Goal: Task Accomplishment & Management: Manage account settings

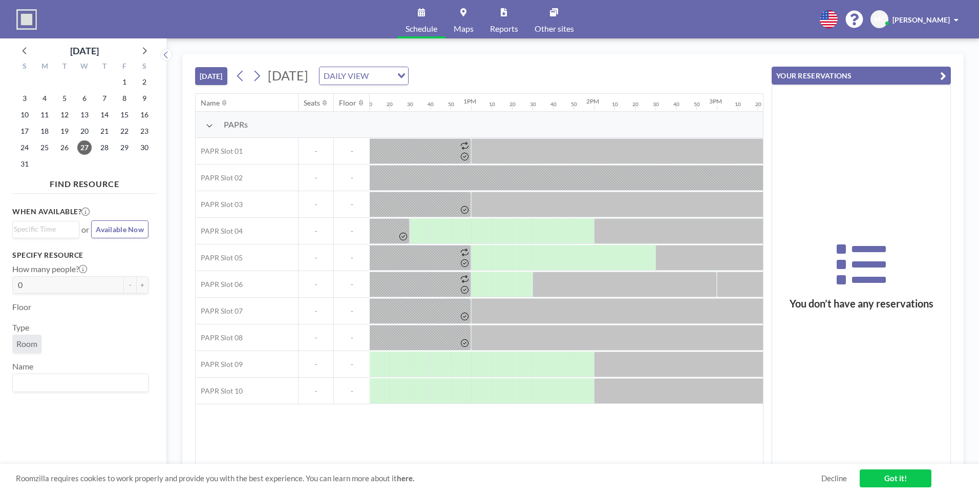
scroll to position [0, 1490]
click at [483, 396] on div at bounding box center [487, 391] width 20 height 26
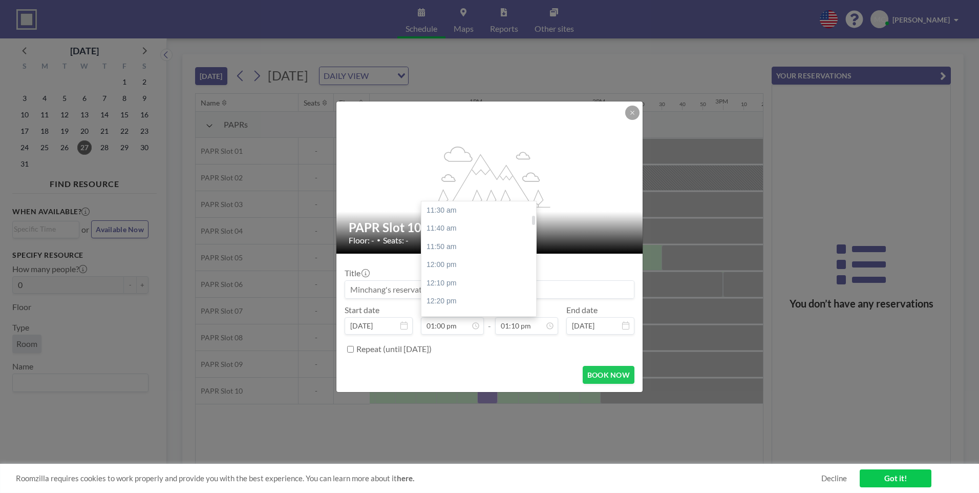
scroll to position [164, 0]
click at [459, 215] on div "01:00 pm" at bounding box center [481, 210] width 120 height 18
click at [548, 327] on icon at bounding box center [549, 325] width 5 height 5
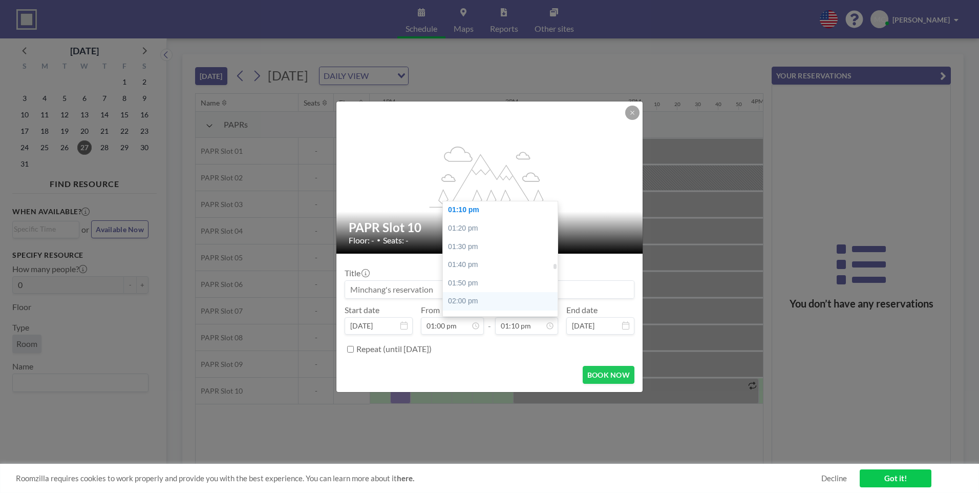
click at [478, 296] on div "02:00 pm" at bounding box center [503, 301] width 120 height 18
type input "02:00 pm"
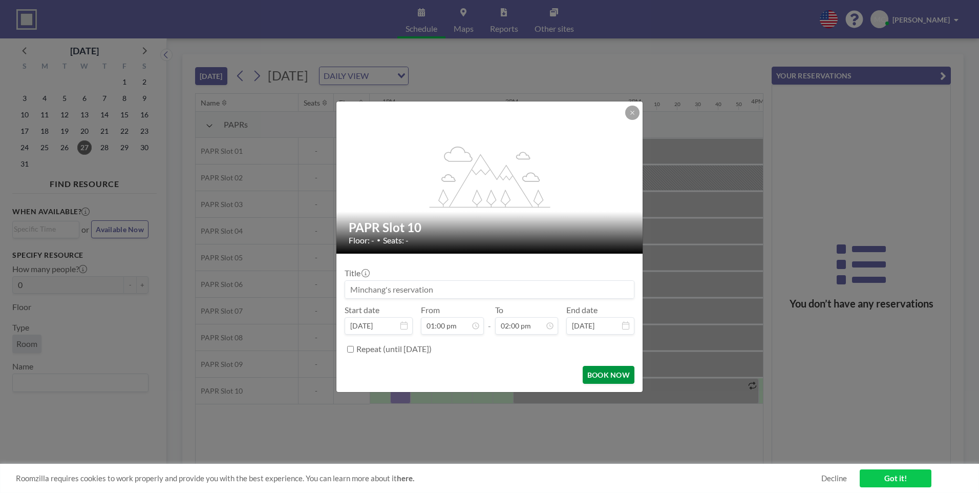
click at [590, 368] on button "BOOK NOW" at bounding box center [609, 375] width 52 height 18
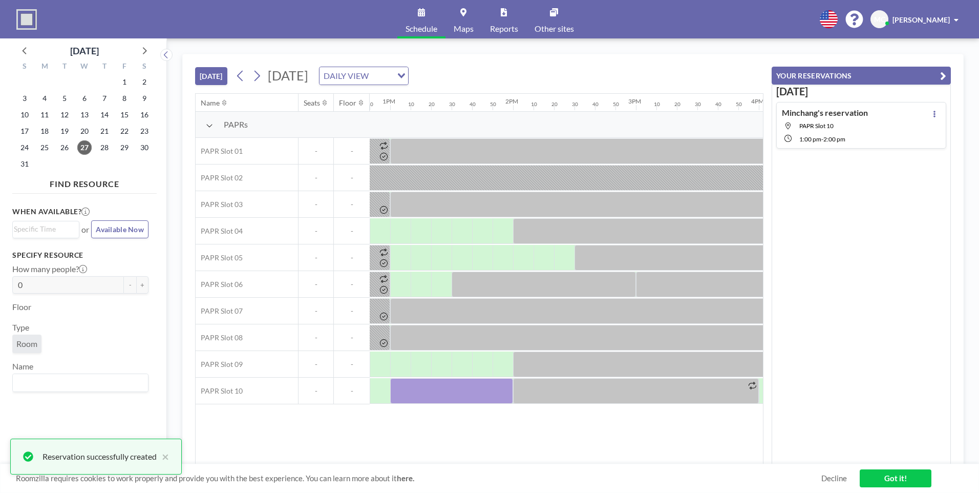
drag, startPoint x: 576, startPoint y: 463, endPoint x: 560, endPoint y: 461, distance: 15.5
click at [560, 461] on div "TODAY Wednesday, August 27, 2025 DAILY VIEW Loading... Name Seats Floor 12AM 10…" at bounding box center [572, 265] width 781 height 423
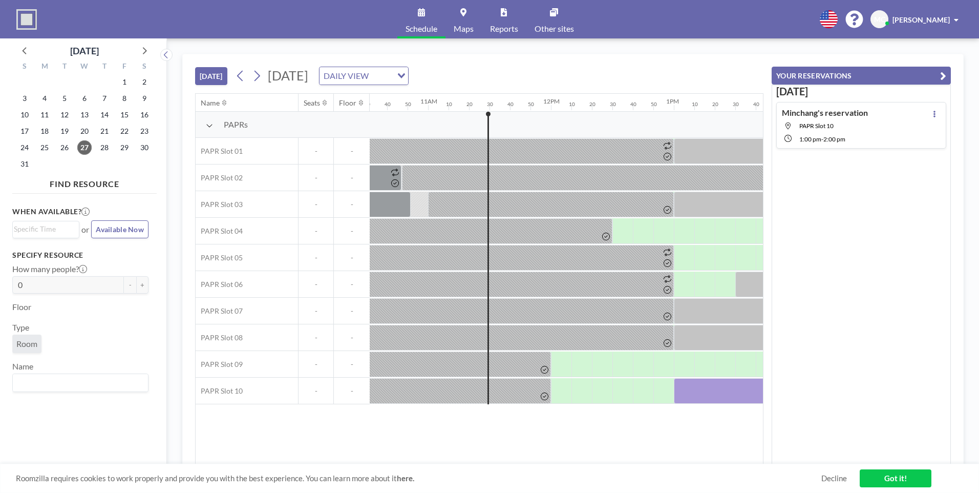
scroll to position [0, 1363]
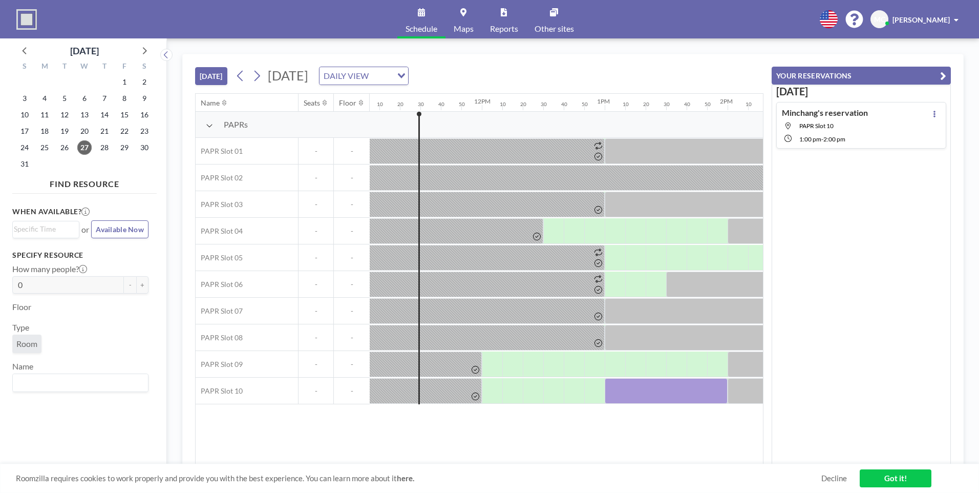
click at [646, 456] on div "Name Seats Floor 12AM 10 20 30 40 50 1AM 10 20 30 40 50 2AM 10 20 30 40 50 3AM …" at bounding box center [479, 279] width 567 height 370
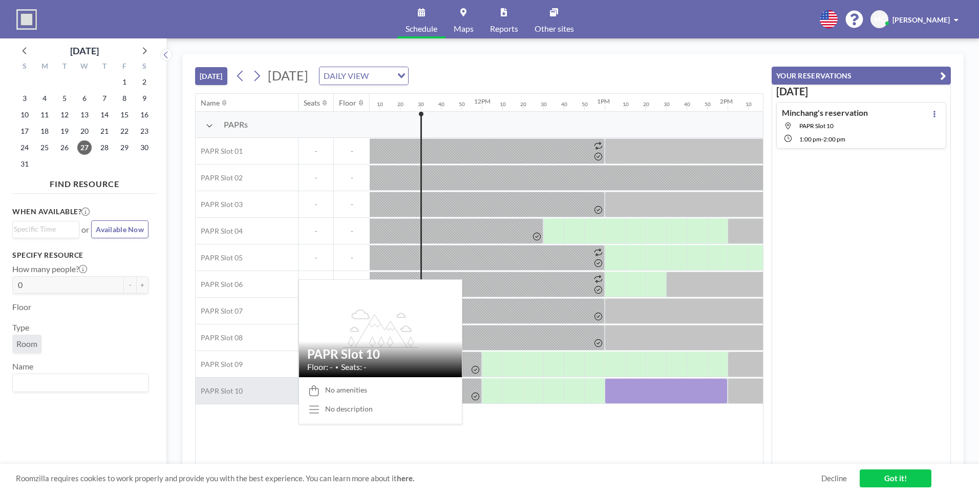
click at [270, 403] on div "PAPR Slot 10" at bounding box center [247, 390] width 102 height 26
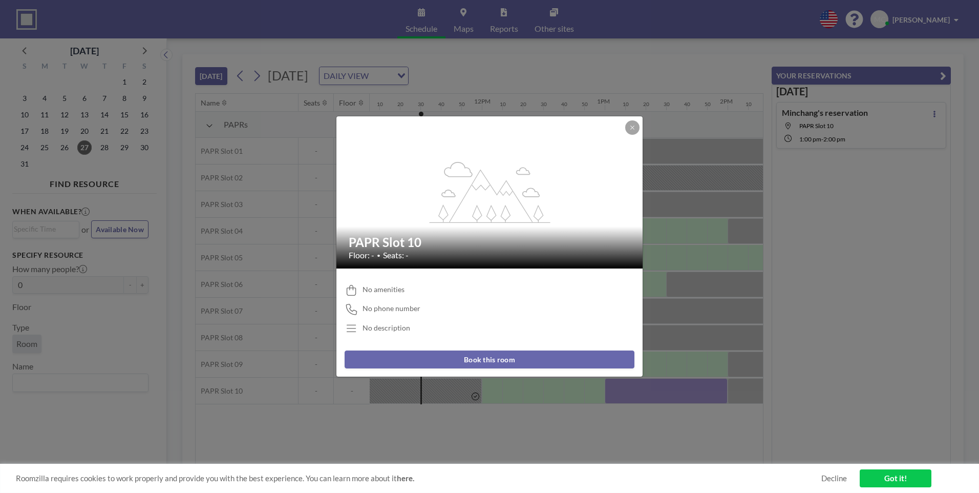
click at [624, 125] on div "flex-grow: 1.2;" at bounding box center [489, 192] width 307 height 152
click at [625, 125] on button at bounding box center [632, 127] width 14 height 14
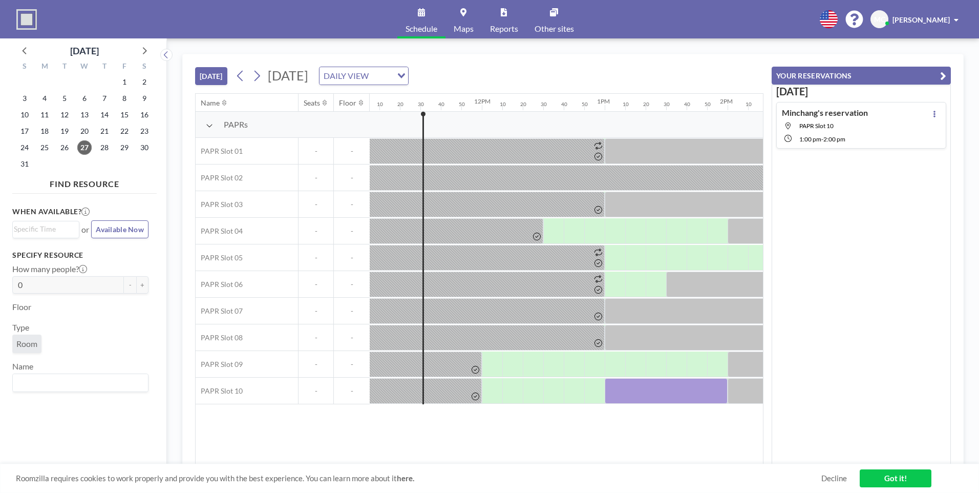
click at [392, 74] on div "DAILY VIEW" at bounding box center [356, 74] width 73 height 15
click at [395, 74] on input "Search for option" at bounding box center [358, 75] width 75 height 13
click at [255, 73] on icon at bounding box center [257, 75] width 10 height 15
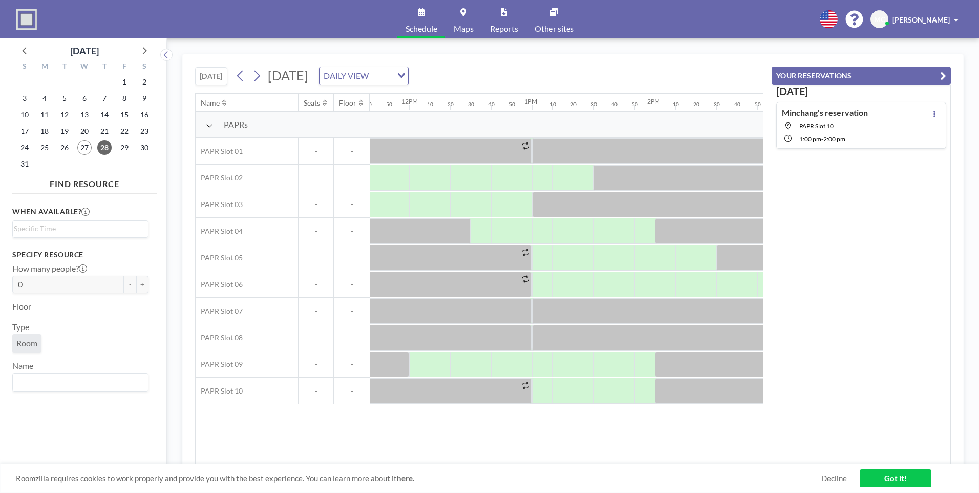
scroll to position [0, 1479]
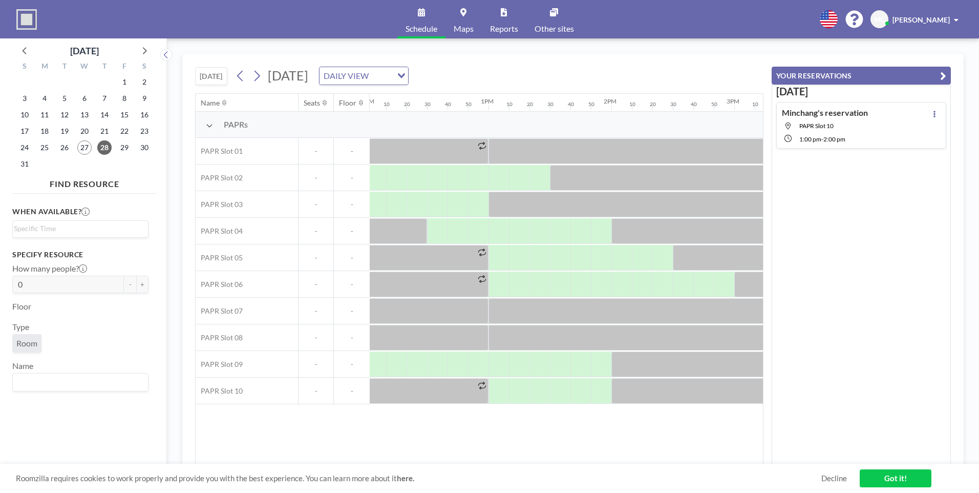
click at [299, 125] on div "PAPRs" at bounding box center [283, 125] width 174 height 26
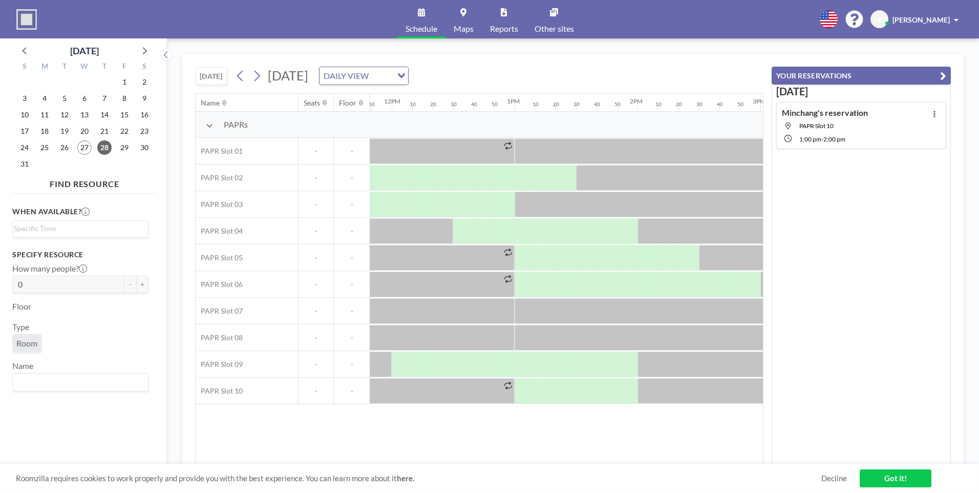
scroll to position [0, 1450]
click at [219, 72] on button "[DATE]" at bounding box center [211, 76] width 32 height 18
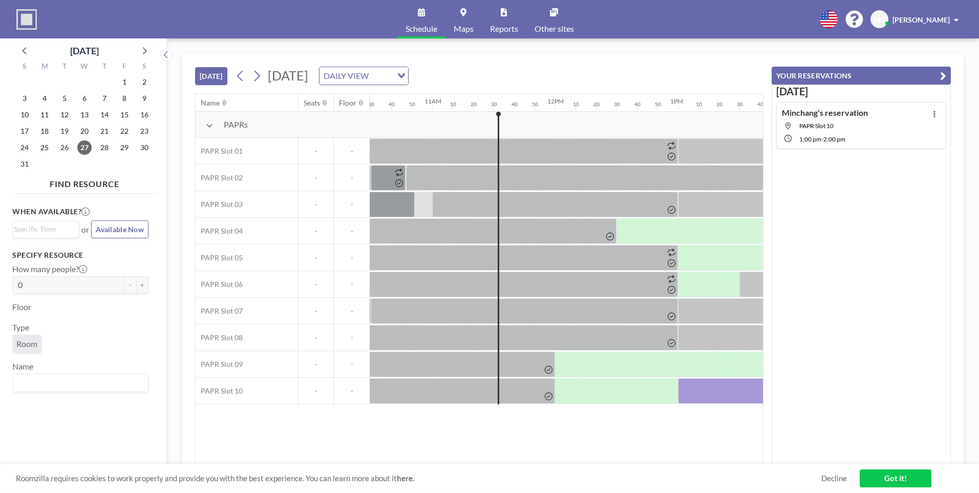
scroll to position [0, 1393]
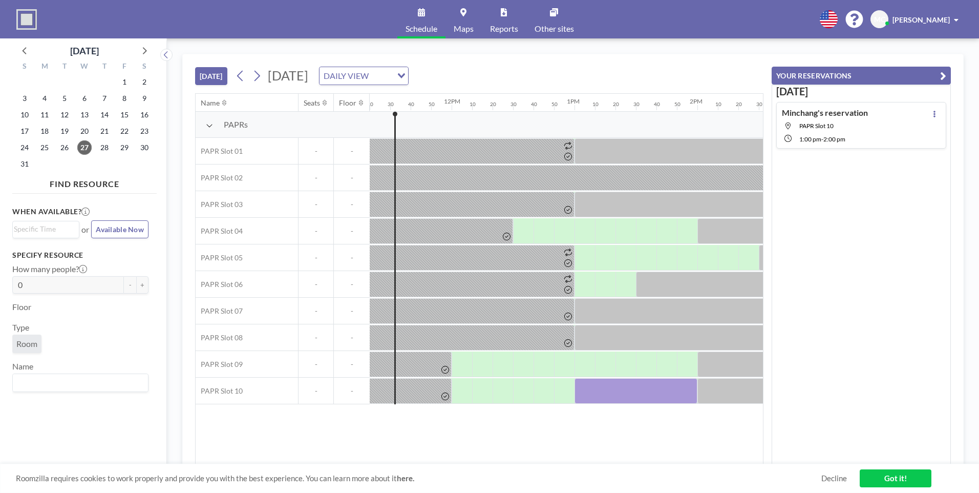
click at [262, 417] on div "Name Seats Floor 12AM 10 20 30 40 50 1AM 10 20 30 40 50 2AM 10 20 30 40 50 3AM …" at bounding box center [479, 279] width 567 height 370
drag, startPoint x: 308, startPoint y: 433, endPoint x: 349, endPoint y: 431, distance: 41.0
click at [308, 434] on div "Name Seats Floor 12AM 10 20 30 40 50 1AM 10 20 30 40 50 2AM 10 20 30 40 50 3AM …" at bounding box center [479, 279] width 567 height 370
drag, startPoint x: 520, startPoint y: 464, endPoint x: 540, endPoint y: 463, distance: 20.5
click at [540, 463] on div "Roomzilla requires cookies to work properly and provide you with the best exper…" at bounding box center [489, 477] width 979 height 29
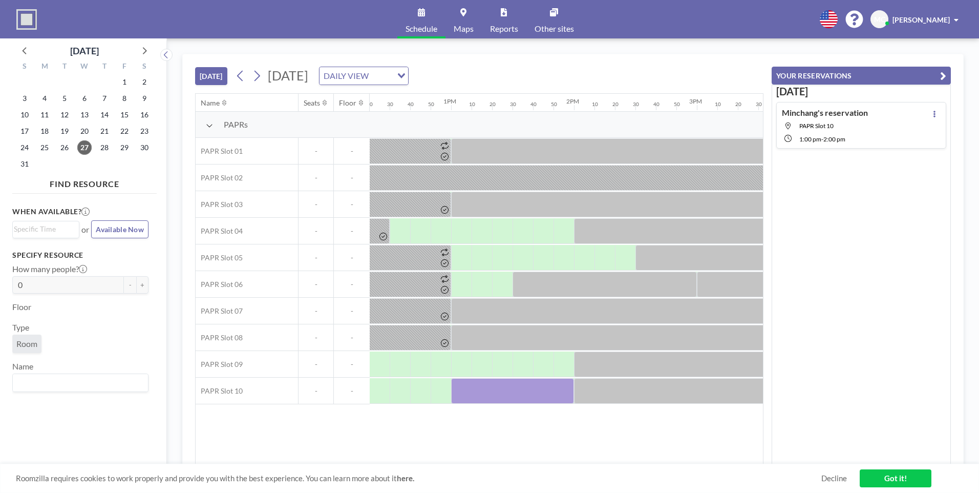
scroll to position [0, 1540]
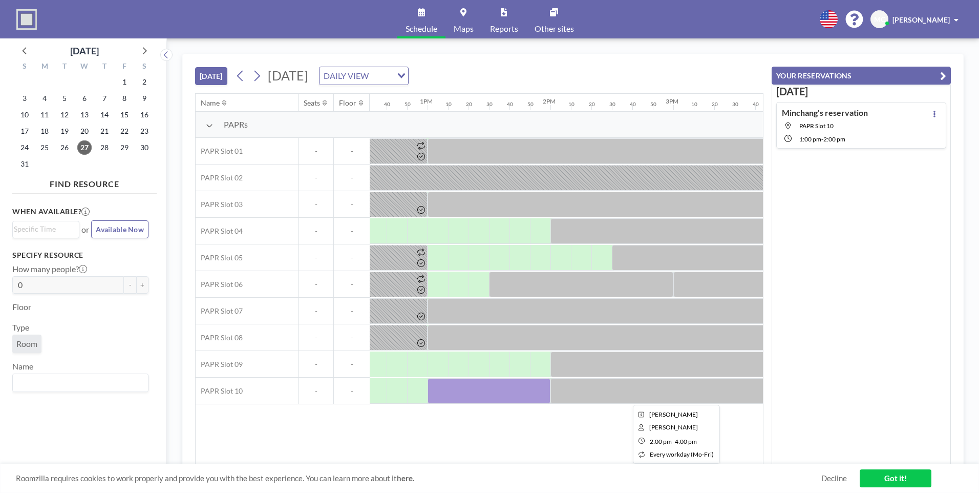
click at [569, 388] on div at bounding box center [673, 391] width 246 height 26
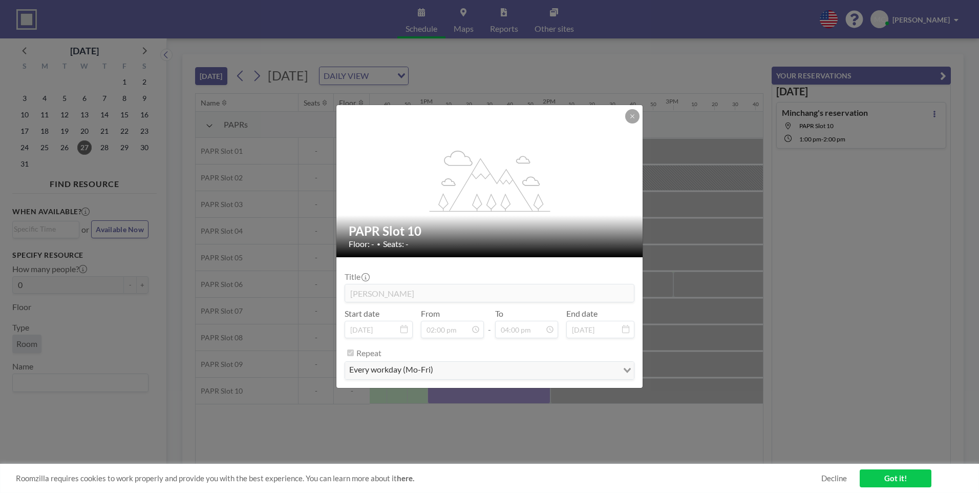
click at [632, 111] on button at bounding box center [632, 116] width 14 height 14
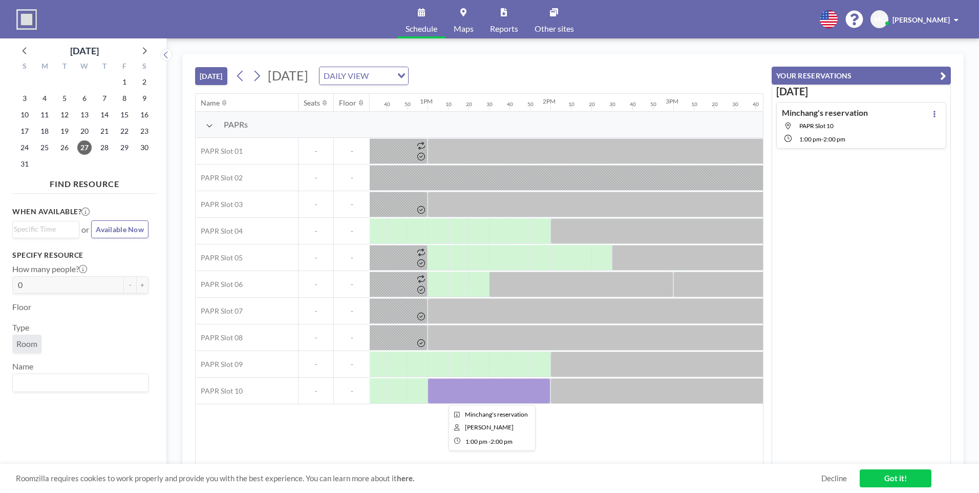
click at [504, 388] on div at bounding box center [489, 391] width 123 height 26
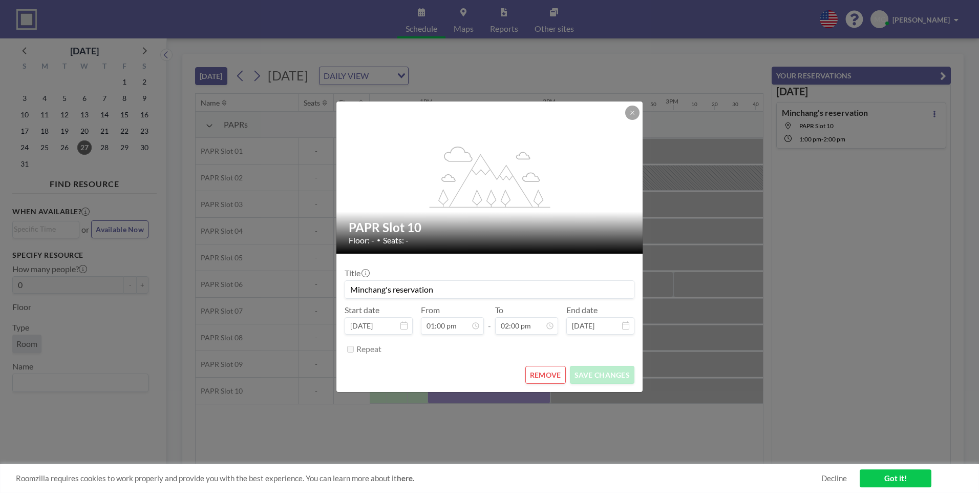
click at [534, 378] on button "REMOVE" at bounding box center [545, 375] width 40 height 18
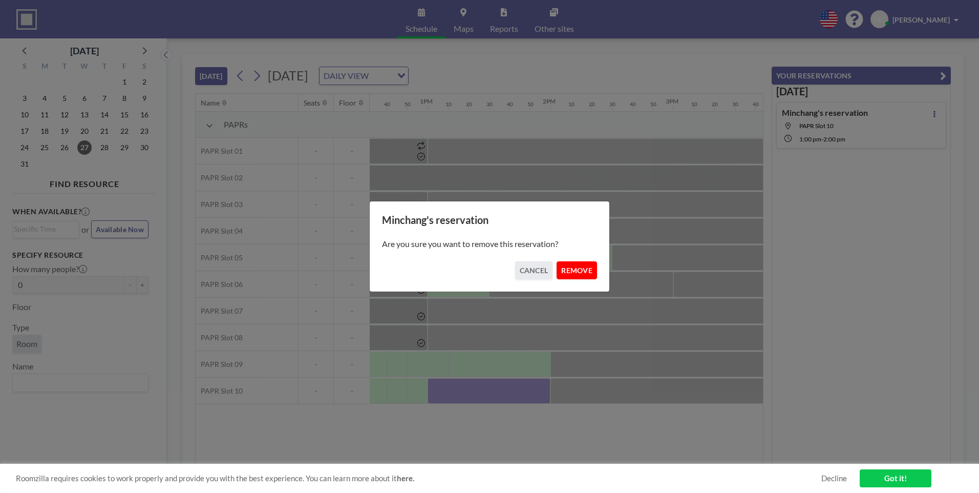
click at [577, 267] on button "REMOVE" at bounding box center [577, 270] width 40 height 18
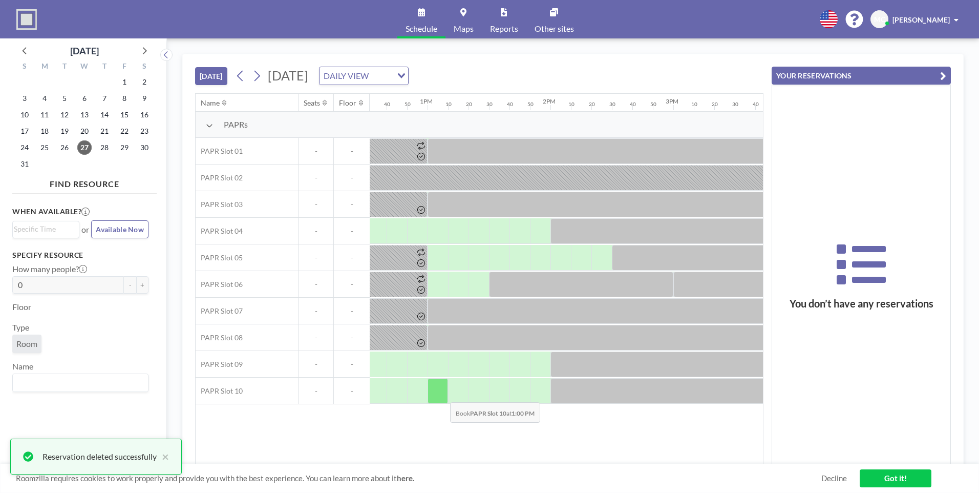
click at [442, 394] on div at bounding box center [438, 391] width 20 height 26
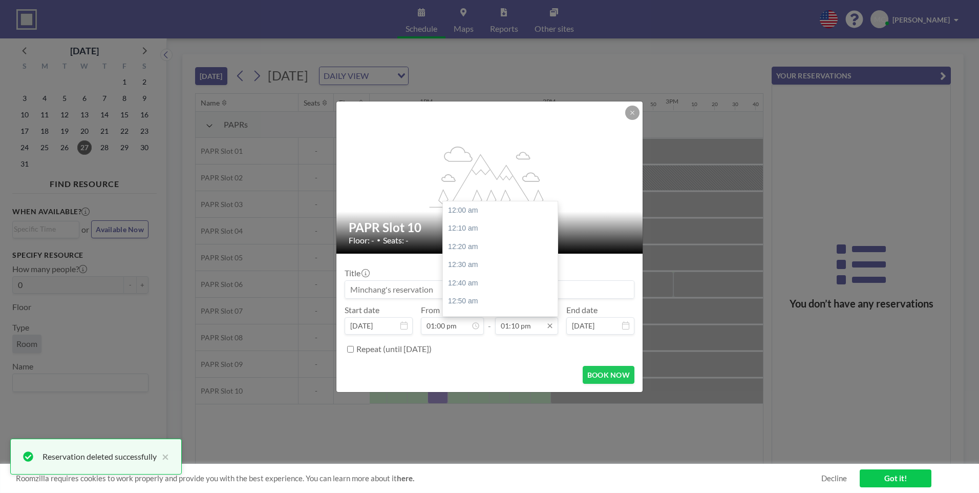
scroll to position [1440, 0]
click at [536, 328] on input "01:10 pm" at bounding box center [526, 325] width 63 height 17
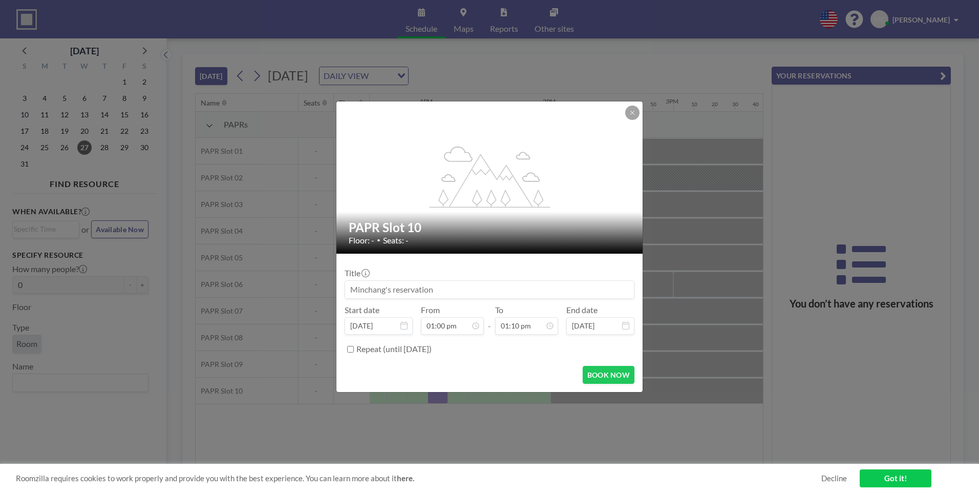
scroll to position [146, 0]
click at [296, 412] on div "flex-grow: 1.2; PAPR Slot 10 Floor: - • Seats: - Title Start date Aug 27, 2025 …" at bounding box center [489, 246] width 979 height 493
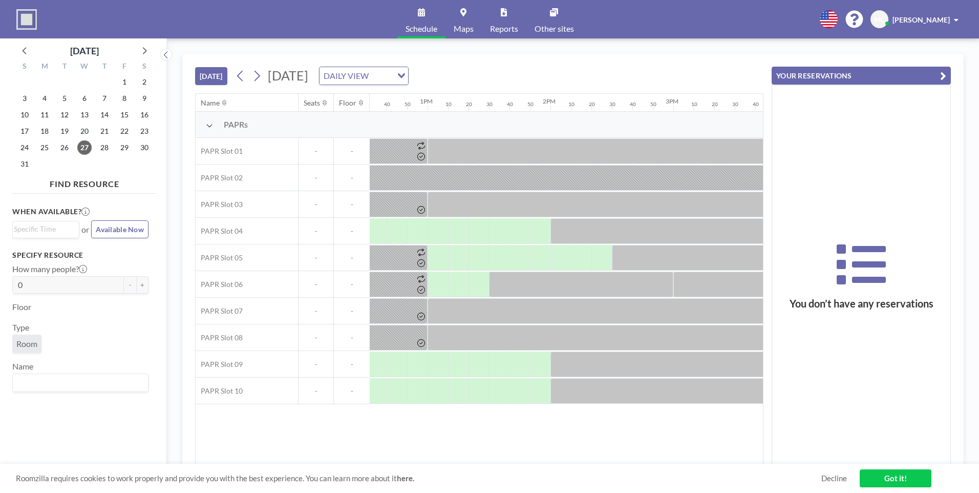
click at [224, 85] on div "TODAY Wednesday, August 27, 2025 DAILY VIEW Loading..." at bounding box center [479, 73] width 568 height 39
click at [224, 80] on button "[DATE]" at bounding box center [211, 76] width 32 height 18
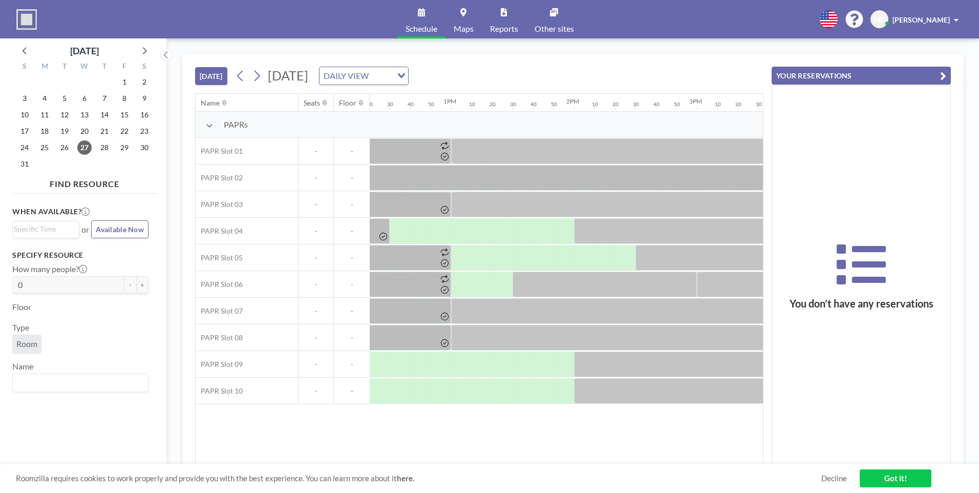
scroll to position [0, 1519]
drag, startPoint x: 243, startPoint y: 431, endPoint x: 250, endPoint y: 433, distance: 7.9
click at [243, 431] on div "Name Seats Floor 12AM 10 20 30 40 50 1AM 10 20 30 40 50 2AM 10 20 30 40 50 3AM …" at bounding box center [479, 279] width 567 height 370
click at [218, 78] on button "[DATE]" at bounding box center [211, 76] width 32 height 18
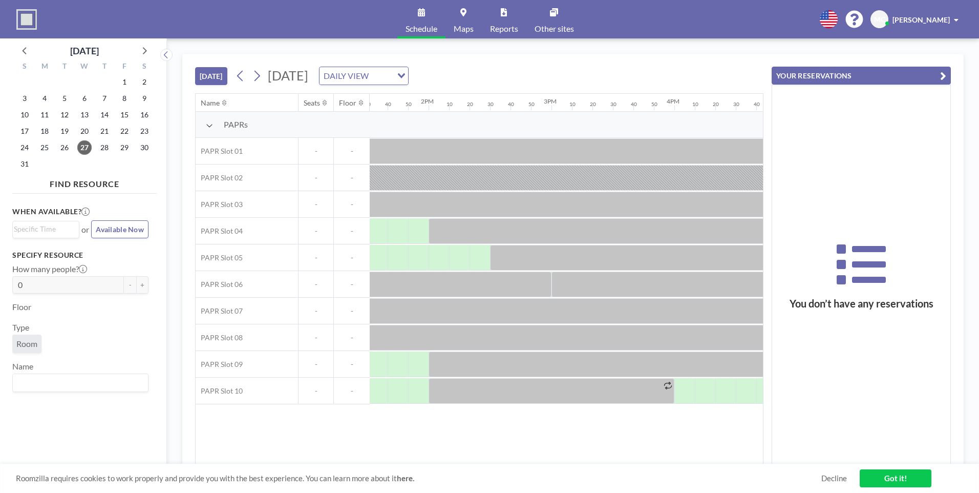
scroll to position [0, 1664]
click at [259, 81] on icon at bounding box center [257, 75] width 10 height 15
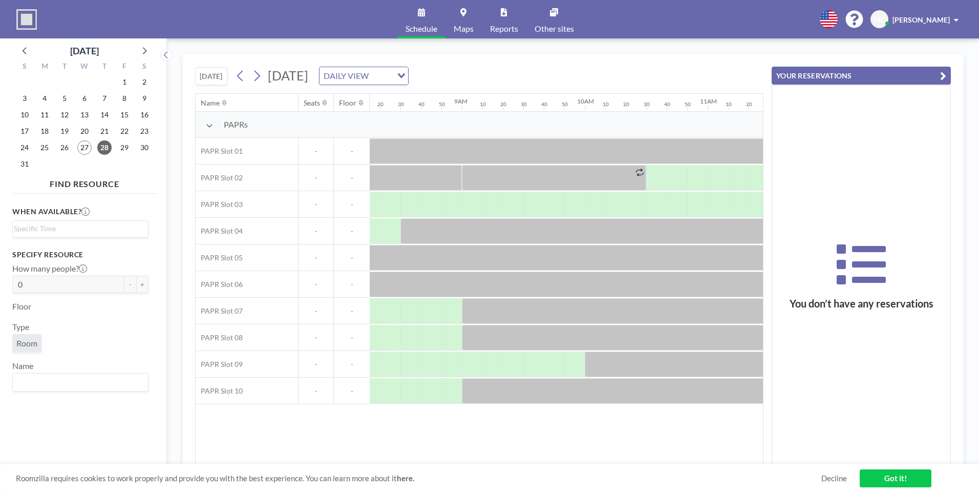
scroll to position [0, 1024]
drag, startPoint x: 473, startPoint y: 458, endPoint x: 491, endPoint y: 461, distance: 17.7
click at [491, 461] on div "Name Seats Floor 12AM 10 20 30 40 50 1AM 10 20 30 40 50 2AM 10 20 30 40 50 3AM …" at bounding box center [479, 279] width 567 height 370
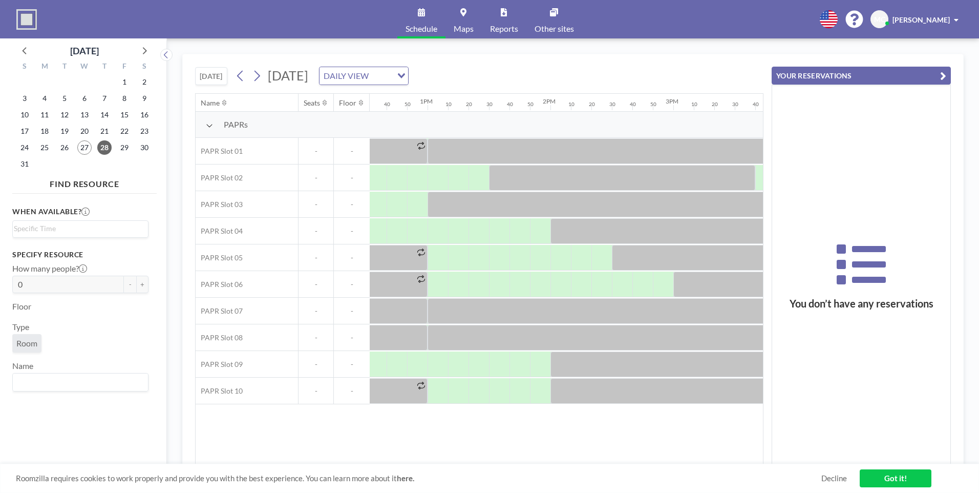
scroll to position [0, 1354]
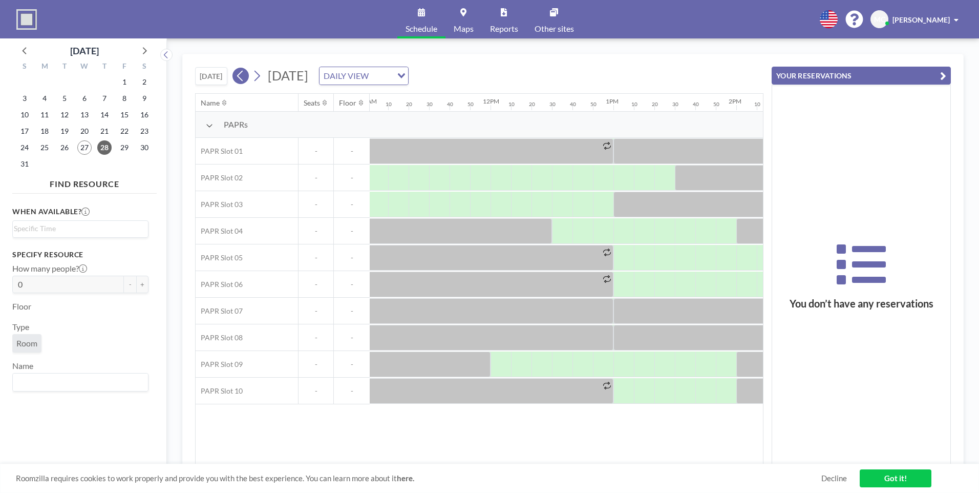
click at [245, 75] on icon at bounding box center [241, 75] width 10 height 15
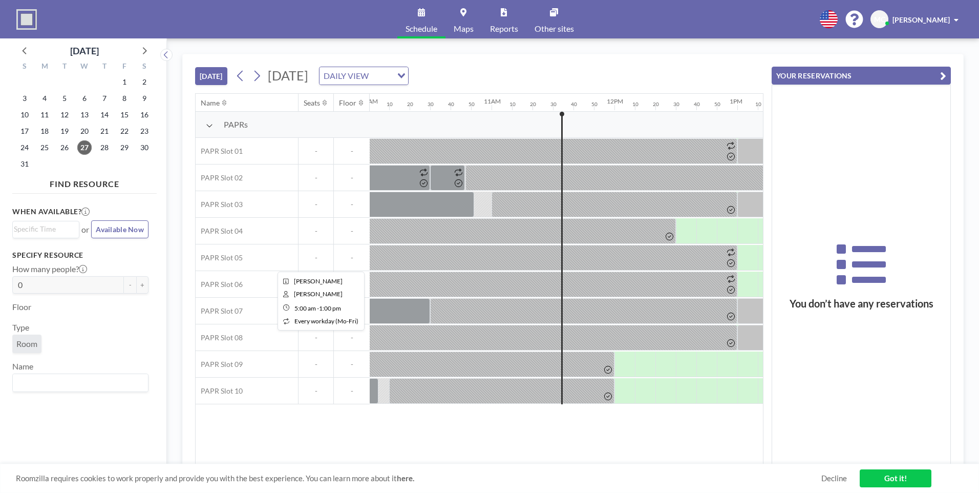
scroll to position [0, 1393]
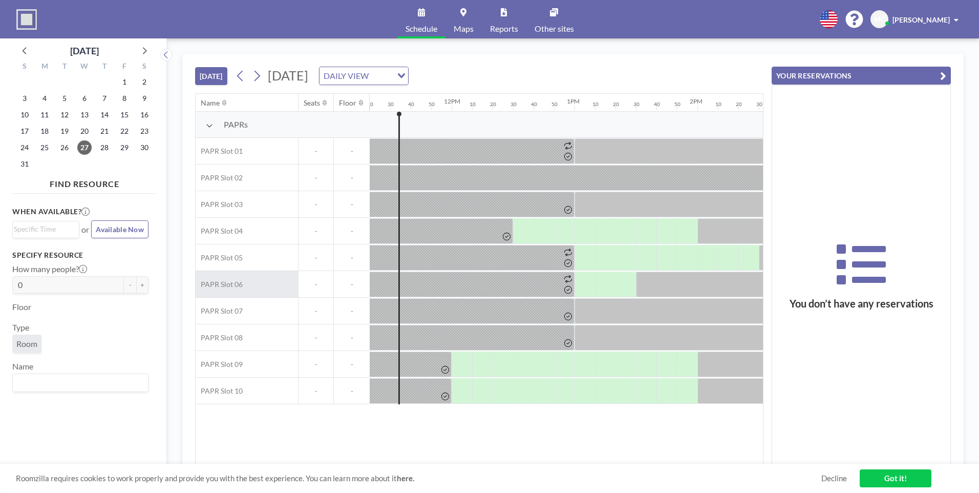
drag, startPoint x: 291, startPoint y: 446, endPoint x: 267, endPoint y: 296, distance: 150.9
click at [291, 446] on div "Name Seats Floor 12AM 10 20 30 40 50 1AM 10 20 30 40 50 2AM 10 20 30 40 50 3AM …" at bounding box center [479, 279] width 567 height 370
click at [211, 79] on button "[DATE]" at bounding box center [211, 76] width 32 height 18
drag, startPoint x: 539, startPoint y: 458, endPoint x: 596, endPoint y: 458, distance: 56.8
click at [596, 458] on div "Name Seats Floor 12AM 10 20 30 40 50 1AM 10 20 30 40 50 2AM 10 20 30 40 50 3AM …" at bounding box center [479, 279] width 567 height 370
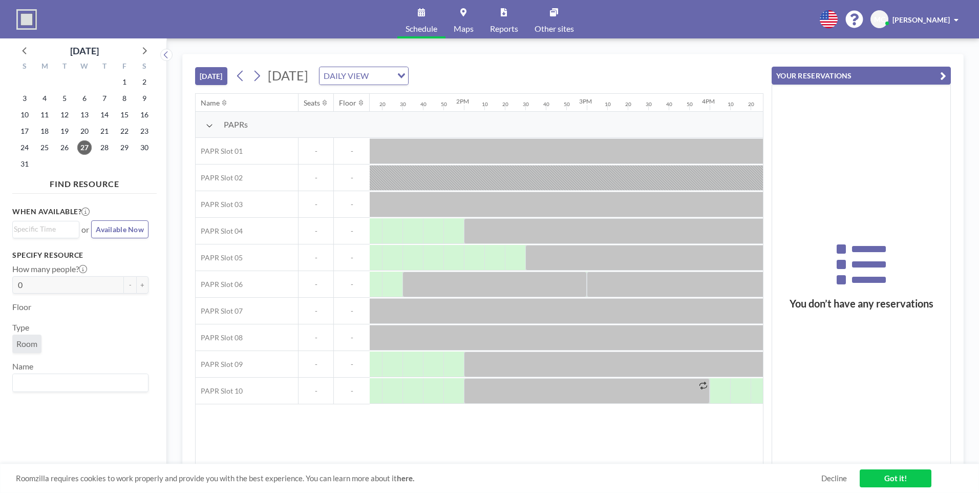
scroll to position [0, 1621]
click at [265, 76] on button at bounding box center [257, 76] width 16 height 16
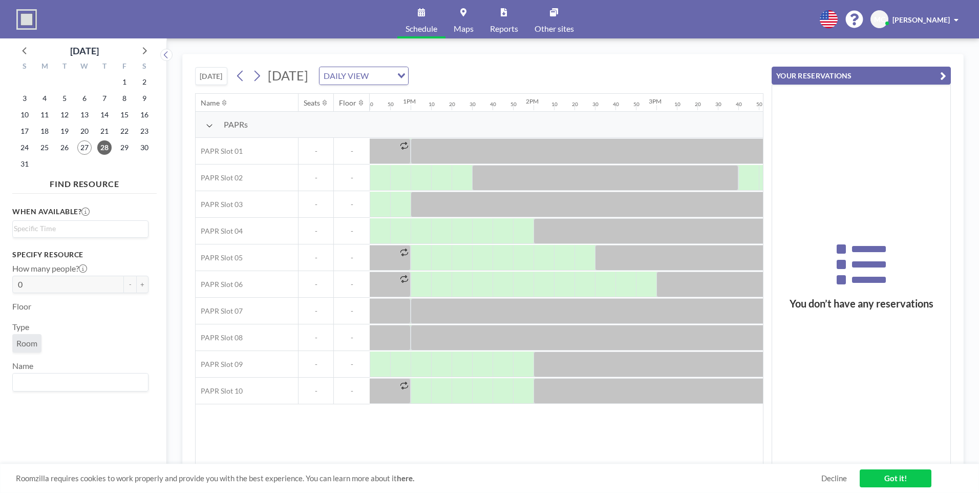
scroll to position [0, 1545]
click at [220, 79] on button "[DATE]" at bounding box center [211, 76] width 32 height 18
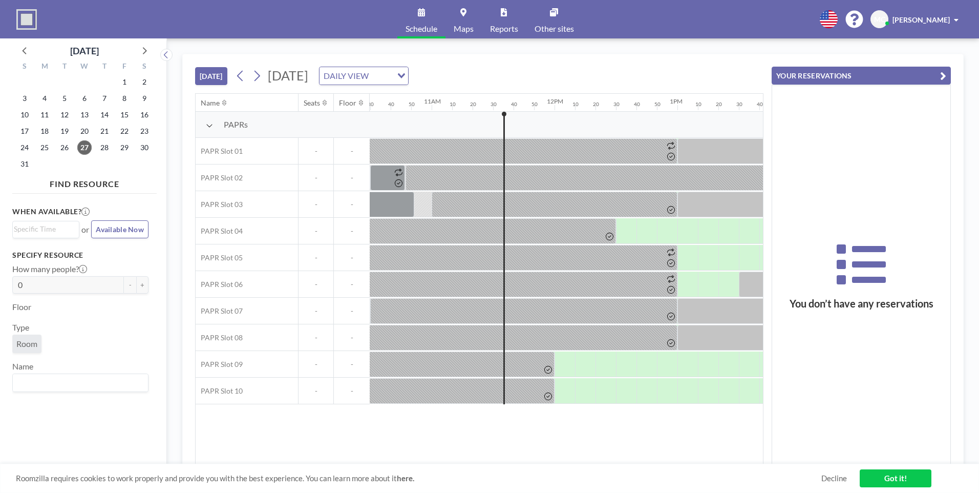
scroll to position [0, 1393]
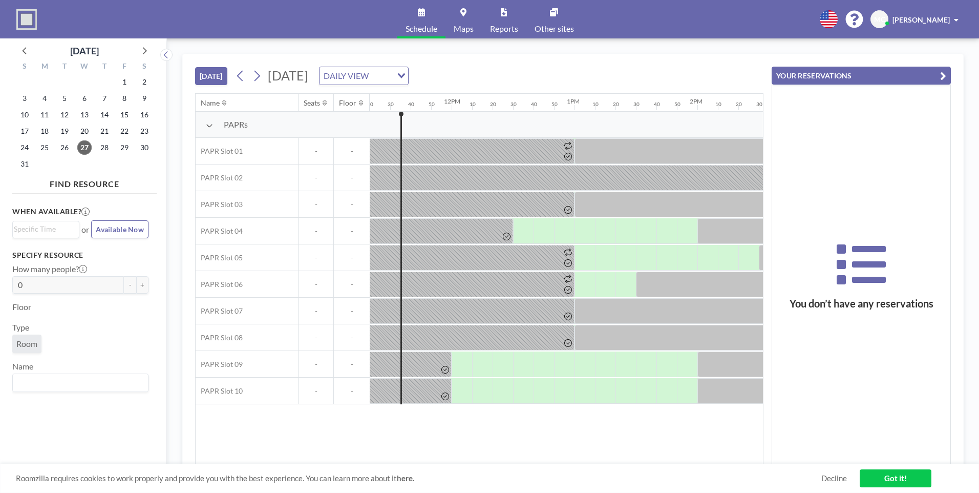
click at [280, 432] on div "Name Seats Floor 12AM 10 20 30 40 50 1AM 10 20 30 40 50 2AM 10 20 30 40 50 3AM …" at bounding box center [479, 279] width 567 height 370
click at [215, 71] on button "[DATE]" at bounding box center [211, 76] width 32 height 18
drag, startPoint x: 512, startPoint y: 457, endPoint x: 523, endPoint y: 459, distance: 10.9
click at [523, 459] on div "Name Seats Floor 12AM 10 20 30 40 50 1AM 10 20 30 40 50 2AM 10 20 30 40 50 3AM …" at bounding box center [479, 279] width 567 height 370
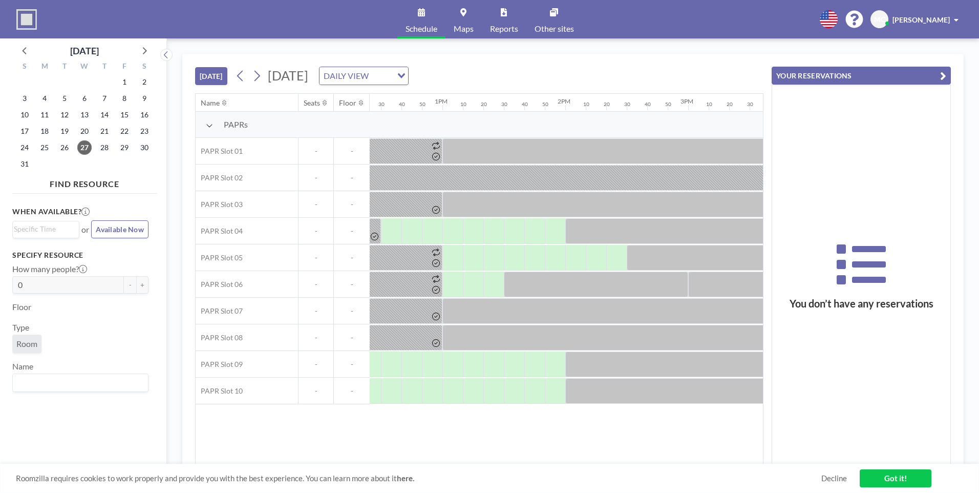
scroll to position [0, 1432]
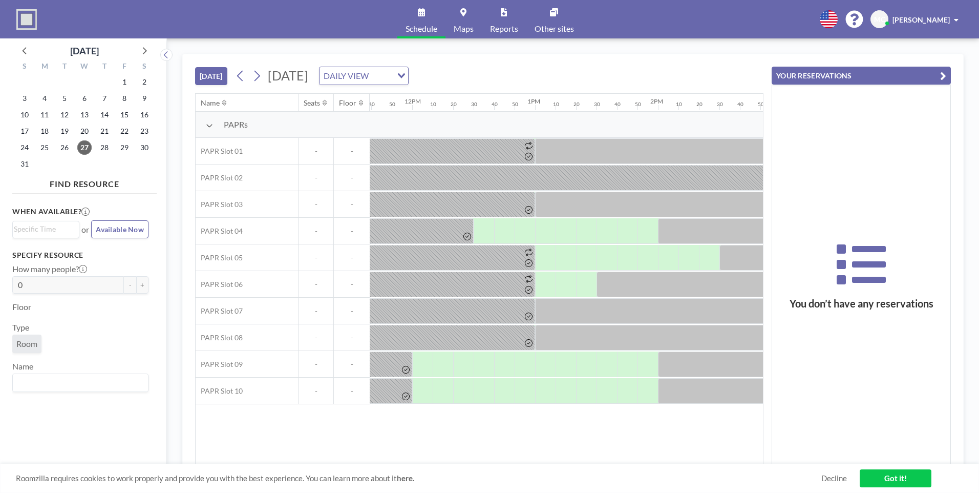
click at [222, 73] on button "[DATE]" at bounding box center [211, 76] width 32 height 18
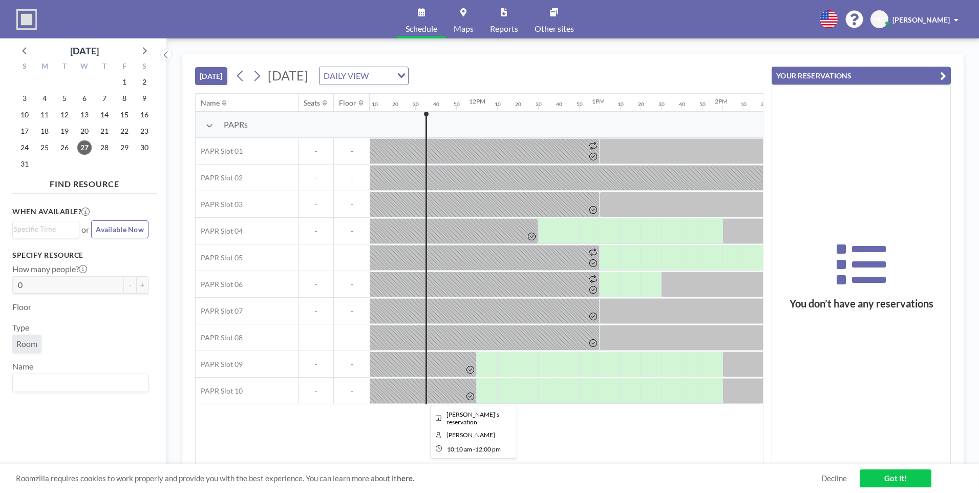
scroll to position [0, 1393]
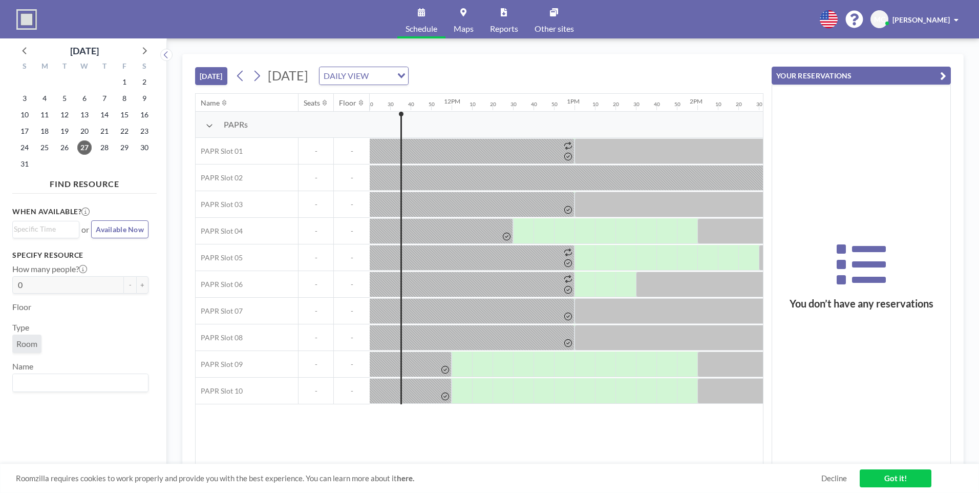
drag, startPoint x: 533, startPoint y: 464, endPoint x: 548, endPoint y: 467, distance: 15.7
click at [552, 466] on div "Roomzilla requires cookies to work properly and provide you with the best exper…" at bounding box center [489, 477] width 979 height 29
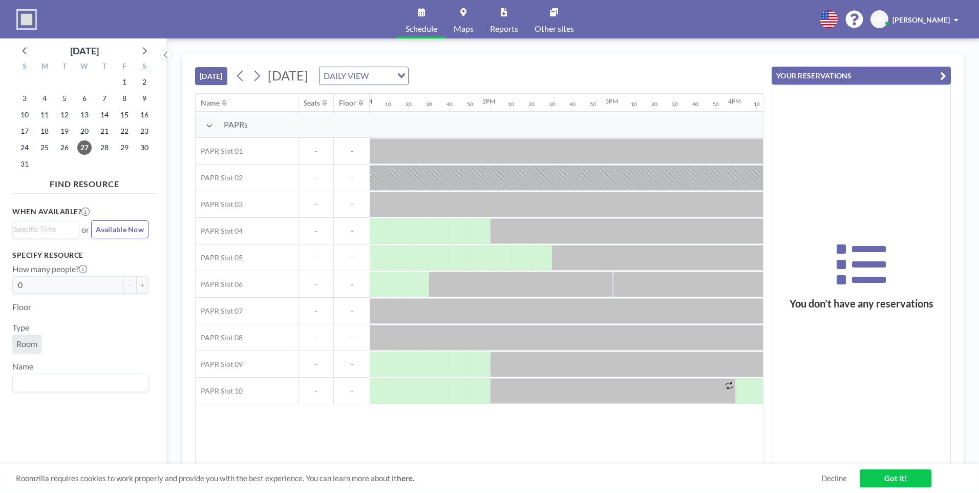
scroll to position [0, 1580]
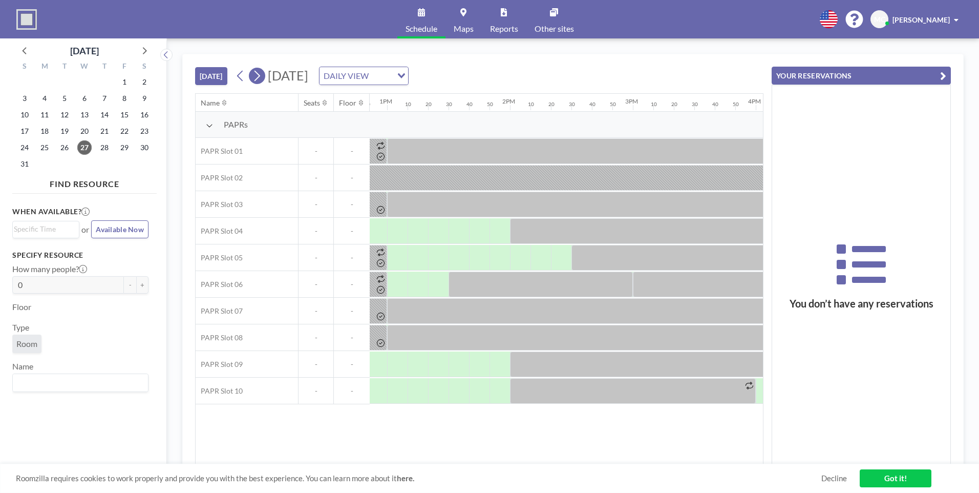
click at [259, 82] on icon at bounding box center [257, 75] width 10 height 15
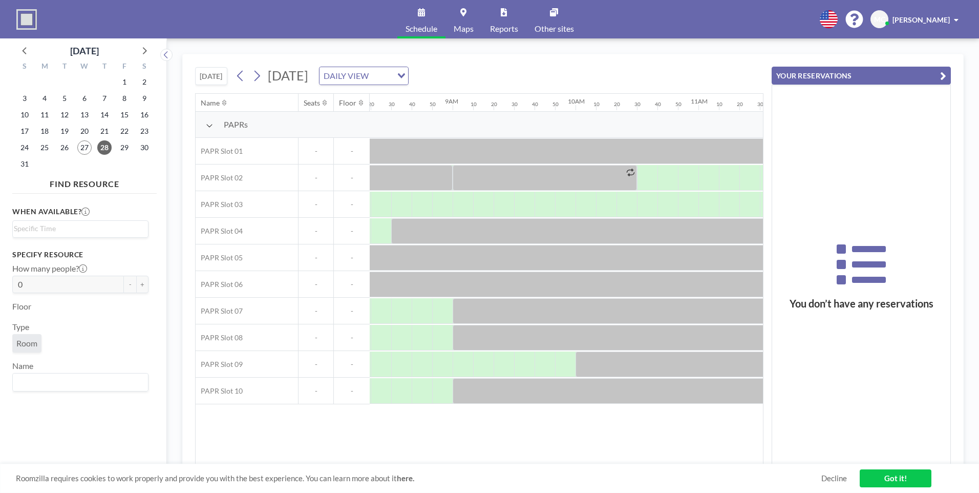
scroll to position [0, 1024]
drag, startPoint x: 218, startPoint y: 76, endPoint x: 222, endPoint y: 78, distance: 5.3
click at [217, 76] on button "[DATE]" at bounding box center [211, 76] width 32 height 18
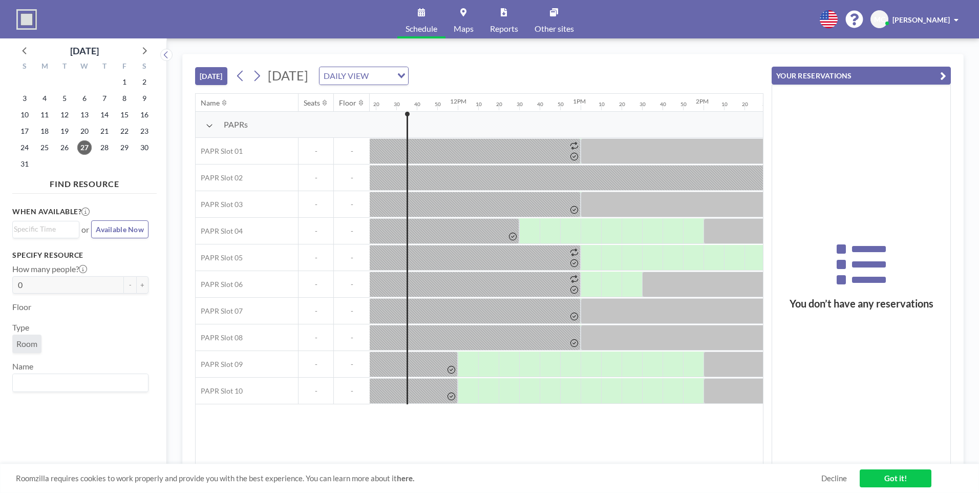
scroll to position [0, 1393]
click at [278, 434] on div "Name Seats Floor 12AM 10 20 30 40 50 1AM 10 20 30 40 50 2AM 10 20 30 40 50 3AM …" at bounding box center [479, 279] width 567 height 370
click at [216, 83] on button "[DATE]" at bounding box center [211, 76] width 32 height 18
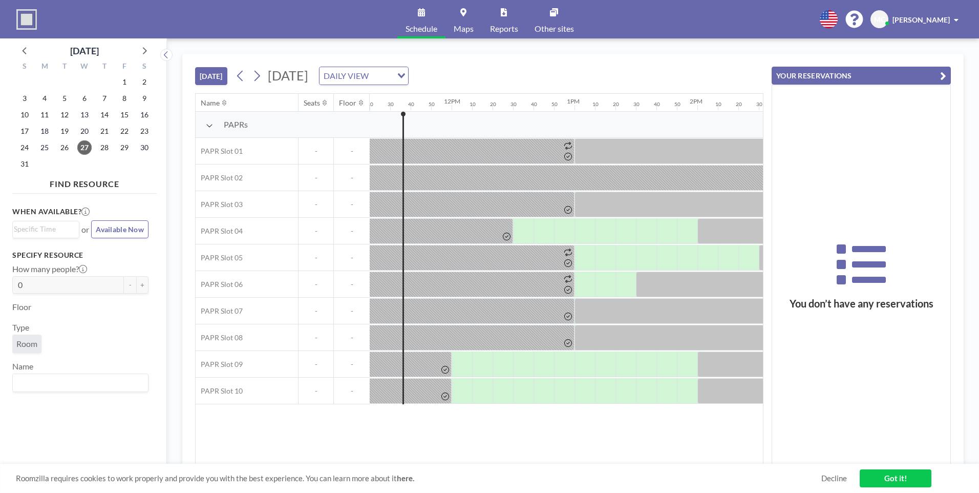
drag, startPoint x: 281, startPoint y: 434, endPoint x: 291, endPoint y: 431, distance: 10.2
click at [281, 434] on div "Name Seats Floor 12AM 10 20 30 40 50 1AM 10 20 30 40 50 2AM 10 20 30 40 50 3AM …" at bounding box center [479, 279] width 567 height 370
click at [225, 72] on button "[DATE]" at bounding box center [211, 76] width 32 height 18
drag, startPoint x: 486, startPoint y: 464, endPoint x: 509, endPoint y: 463, distance: 22.0
click at [509, 463] on div "Roomzilla requires cookies to work properly and provide you with the best exper…" at bounding box center [489, 477] width 979 height 29
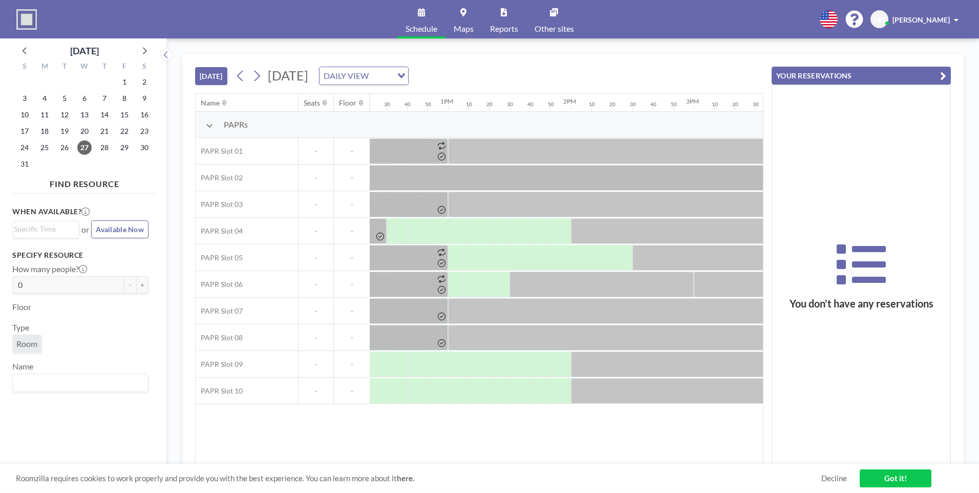
scroll to position [0, 1525]
click at [211, 77] on button "[DATE]" at bounding box center [211, 76] width 32 height 18
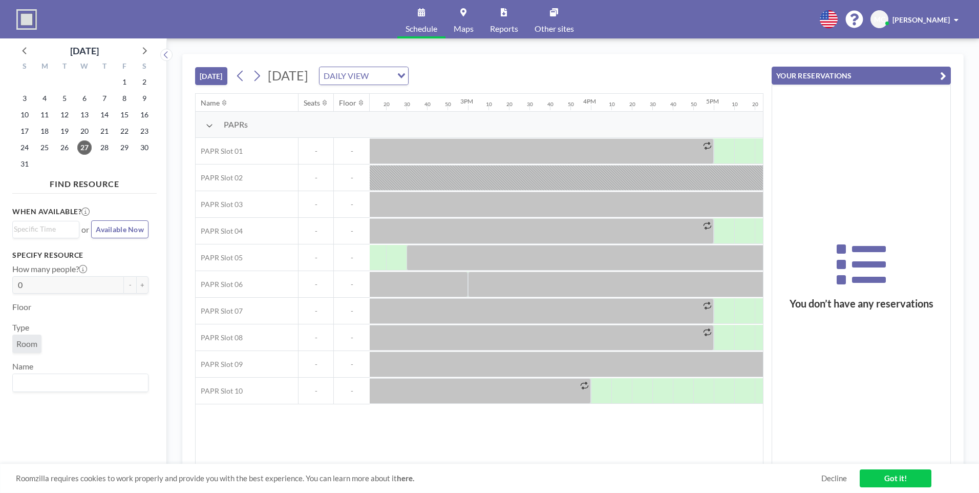
scroll to position [0, 1749]
drag, startPoint x: 576, startPoint y: 459, endPoint x: 535, endPoint y: 463, distance: 40.6
click at [532, 461] on div "Name Seats Floor 12AM 10 20 30 40 50 1AM 10 20 30 40 50 2AM 10 20 30 40 50 3AM …" at bounding box center [479, 279] width 567 height 370
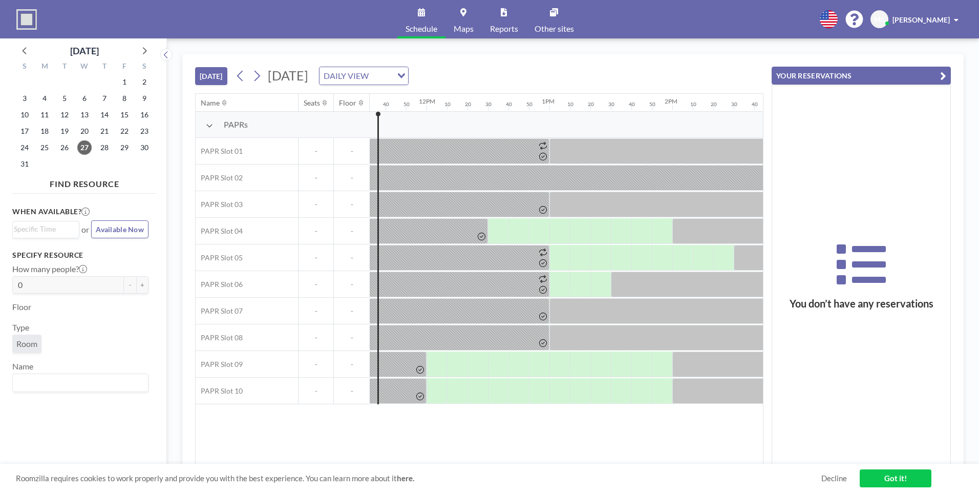
scroll to position [0, 1409]
click at [492, 463] on div "Roomzilla requires cookies to work properly and provide you with the best exper…" at bounding box center [489, 477] width 979 height 29
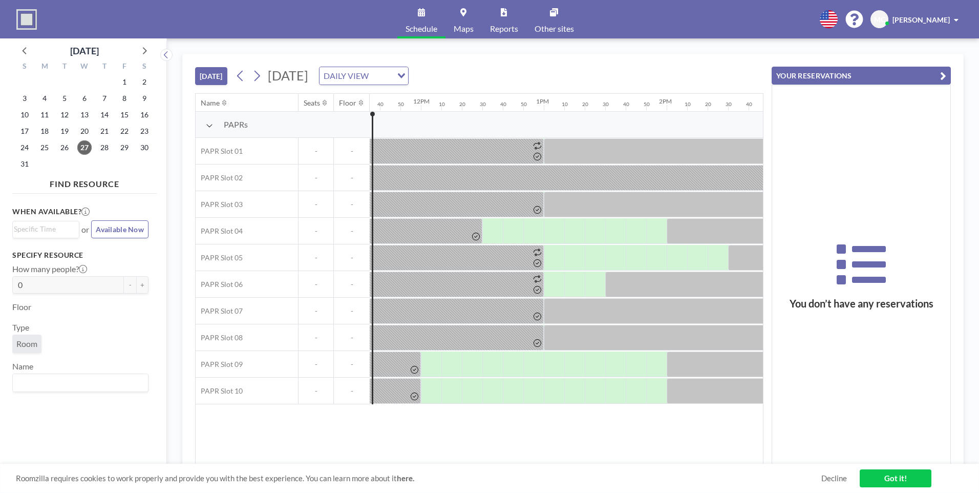
scroll to position [0, 1485]
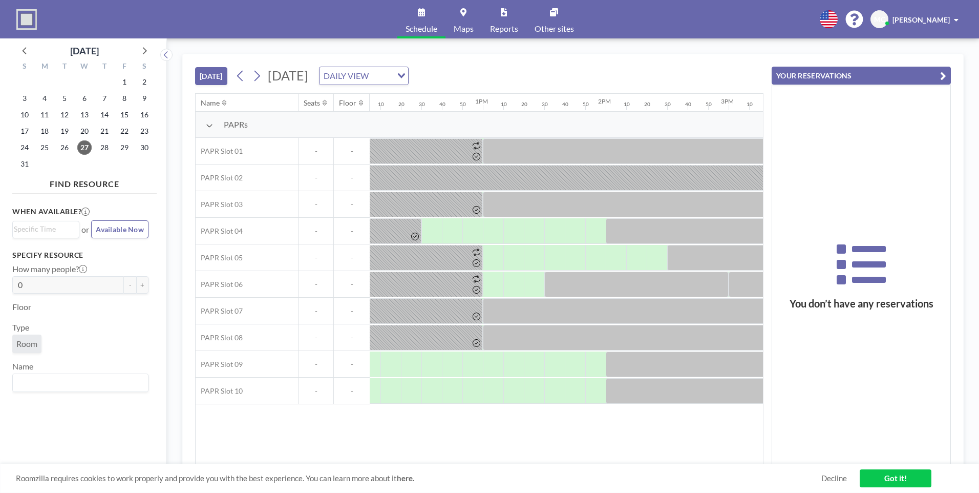
click at [217, 76] on button "[DATE]" at bounding box center [211, 76] width 32 height 18
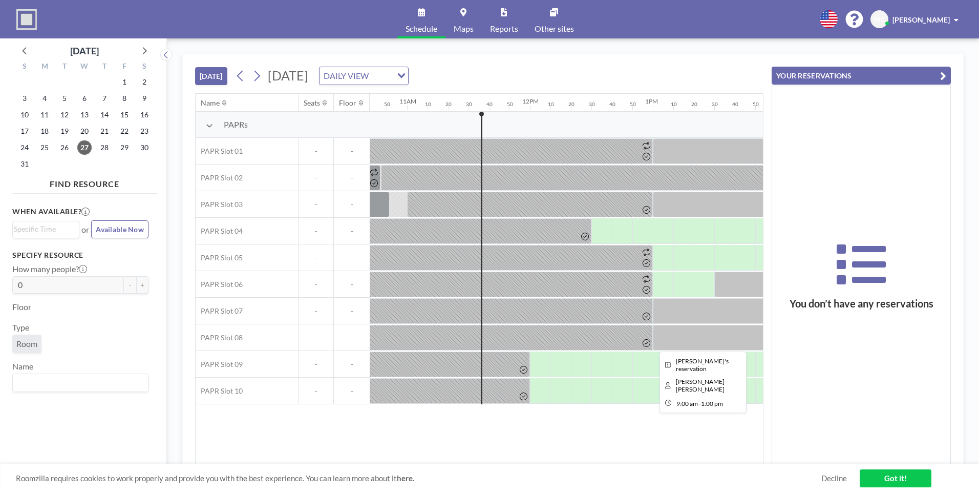
scroll to position [0, 1393]
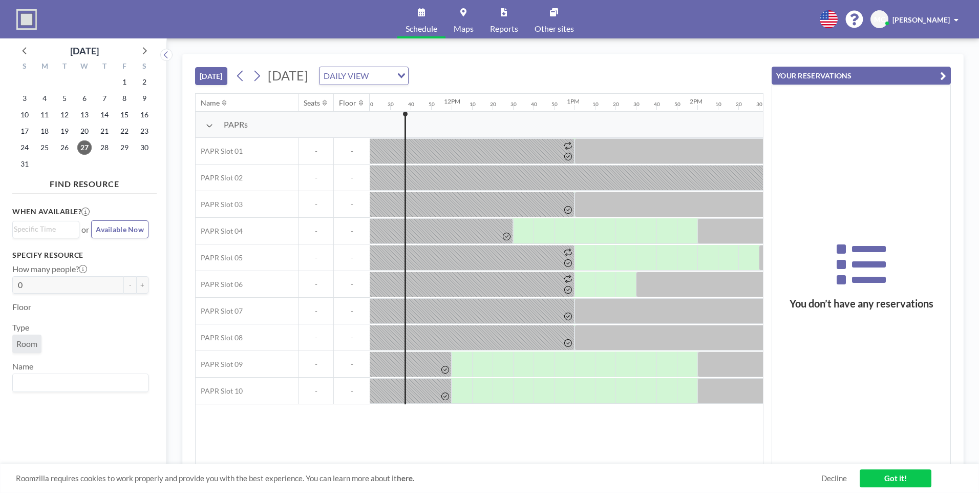
click at [278, 442] on div "Name Seats Floor 12AM 10 20 30 40 50 1AM 10 20 30 40 50 2AM 10 20 30 40 50 3AM …" at bounding box center [479, 279] width 567 height 370
click at [848, 108] on div "You don’t have any reservations" at bounding box center [861, 274] width 178 height 379
click at [939, 78] on button "YOUR RESERVATIONS" at bounding box center [861, 76] width 179 height 18
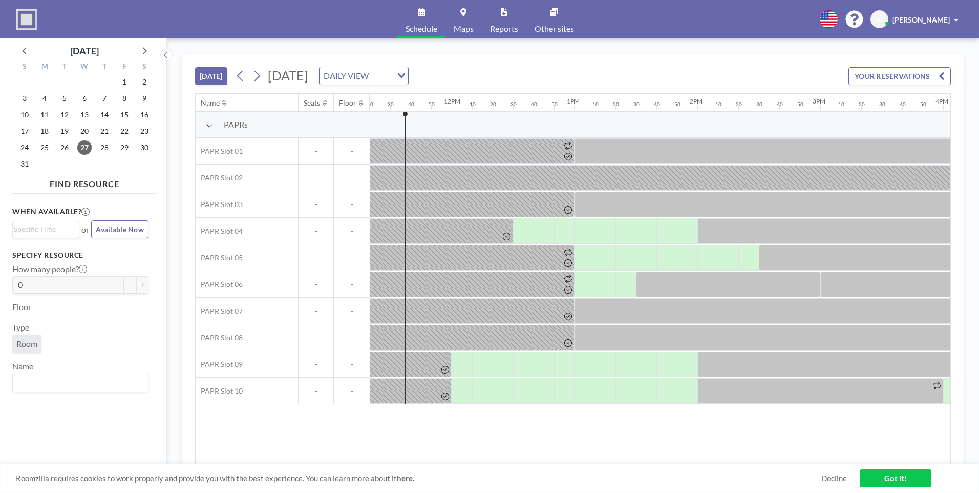
click at [939, 76] on icon "button" at bounding box center [942, 76] width 6 height 12
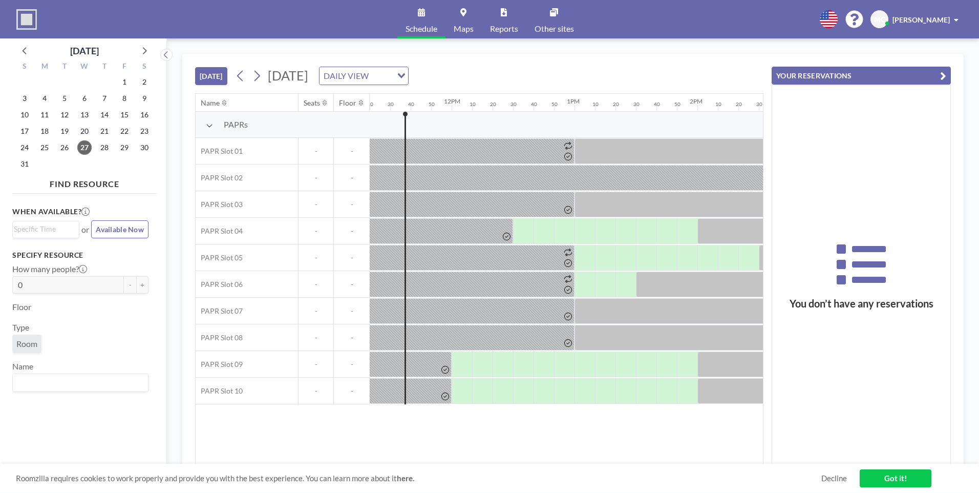
click at [950, 76] on button "YOUR RESERVATIONS" at bounding box center [861, 76] width 179 height 18
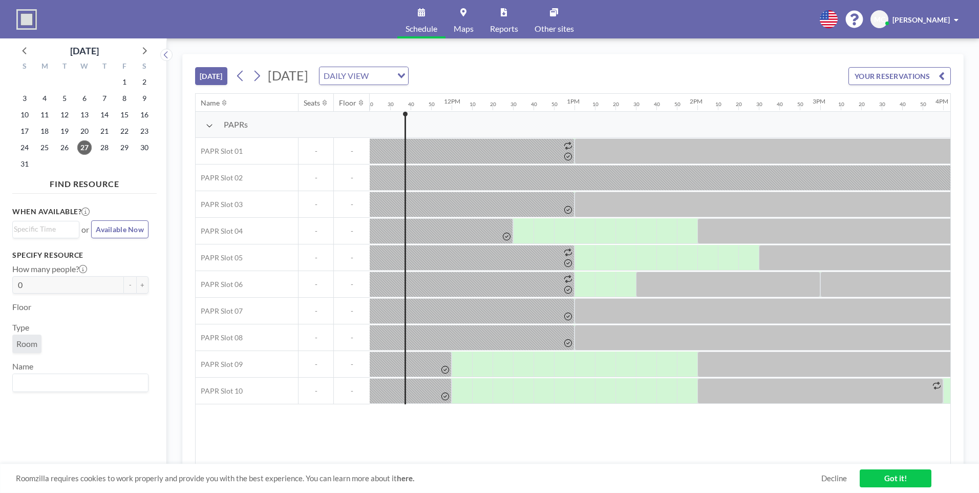
click at [957, 19] on span at bounding box center [956, 19] width 5 height 7
click at [951, 20] on div "[PERSON_NAME]" at bounding box center [926, 19] width 66 height 10
click at [219, 75] on button "[DATE]" at bounding box center [211, 76] width 32 height 18
click at [582, 394] on div at bounding box center [585, 391] width 20 height 26
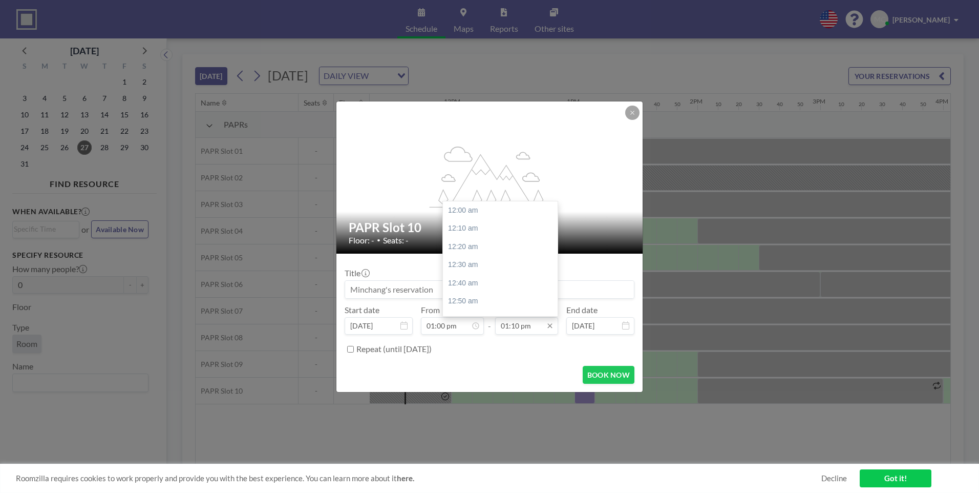
scroll to position [1440, 0]
click at [524, 323] on input "01:10 pm" at bounding box center [526, 325] width 63 height 17
click at [465, 299] on div "02:00 pm" at bounding box center [503, 301] width 120 height 18
type input "02:00 pm"
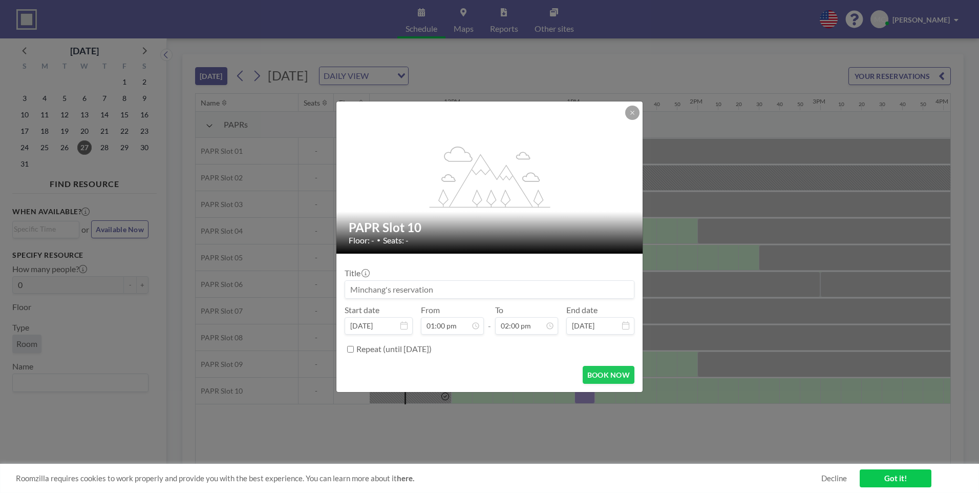
scroll to position [1531, 0]
click at [593, 369] on button "BOOK NOW" at bounding box center [609, 375] width 52 height 18
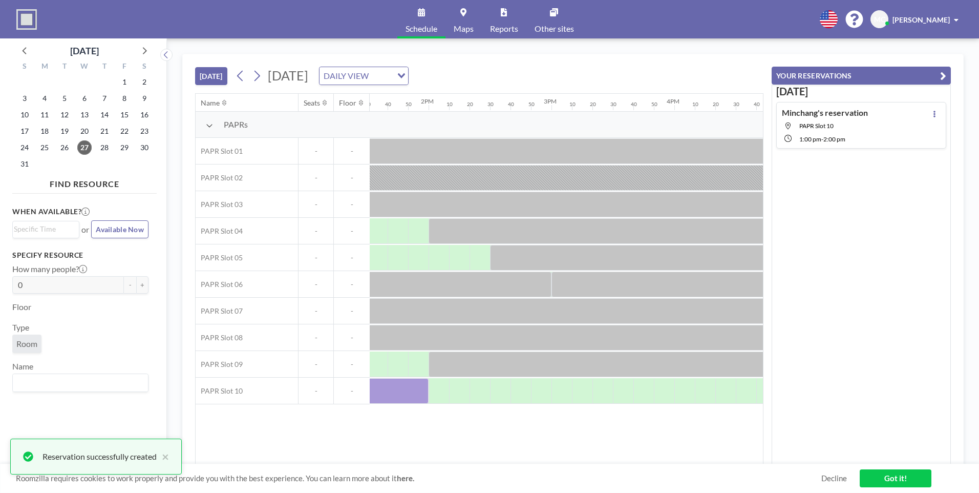
scroll to position [0, 1667]
click at [399, 399] on div at bounding box center [361, 391] width 123 height 26
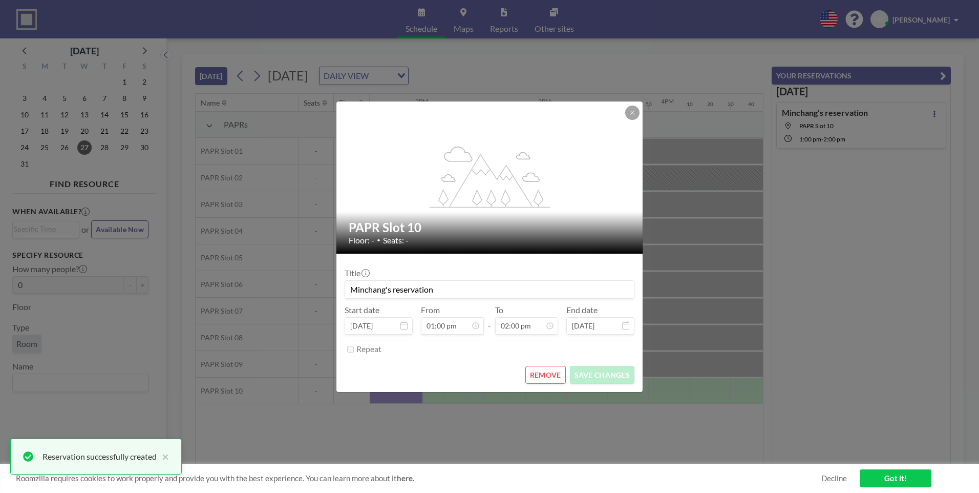
click at [543, 379] on button "REMOVE" at bounding box center [545, 375] width 40 height 18
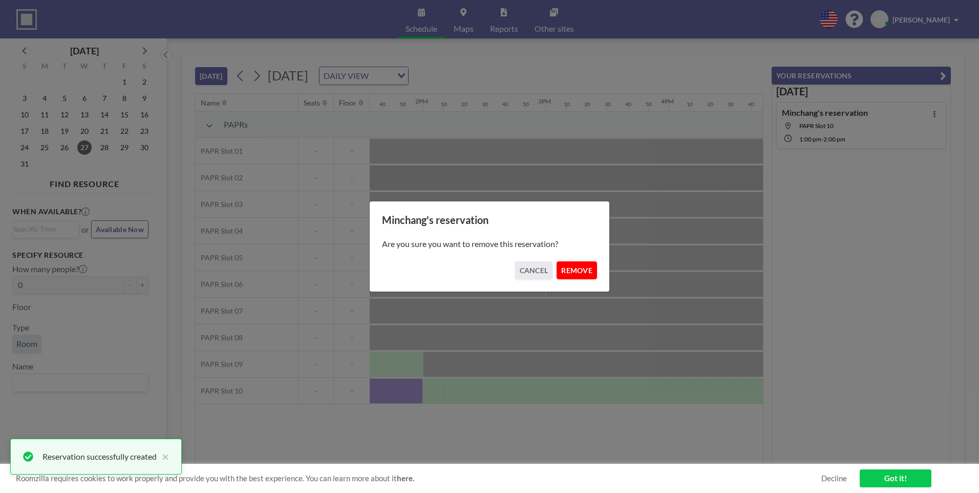
click at [566, 273] on button "REMOVE" at bounding box center [577, 270] width 40 height 18
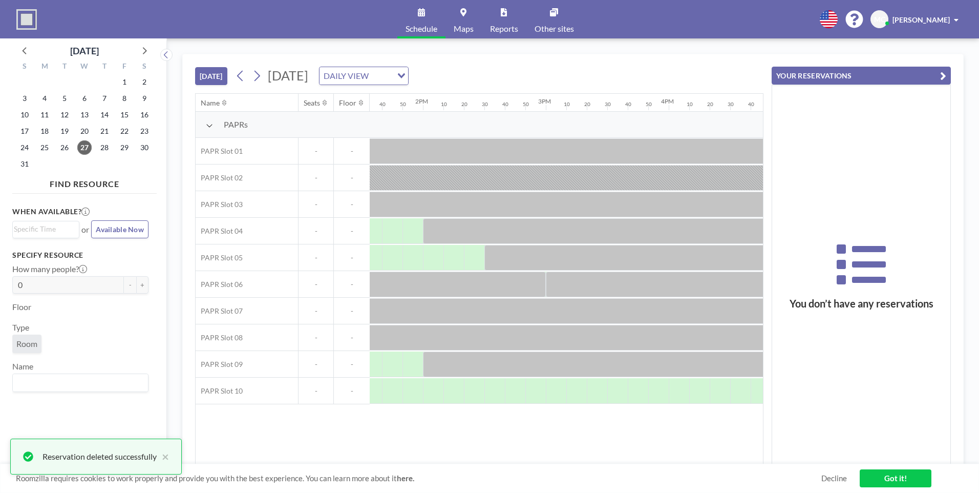
click at [523, 459] on div "Name Seats Floor 12AM 10 20 30 40 50 1AM 10 20 30 40 50 2AM 10 20 30 40 50 3AM …" at bounding box center [479, 279] width 567 height 370
drag, startPoint x: 529, startPoint y: 465, endPoint x: 516, endPoint y: 463, distance: 13.6
click at [515, 463] on div "Roomzilla requires cookies to work properly and provide you with the best exper…" at bounding box center [489, 477] width 979 height 29
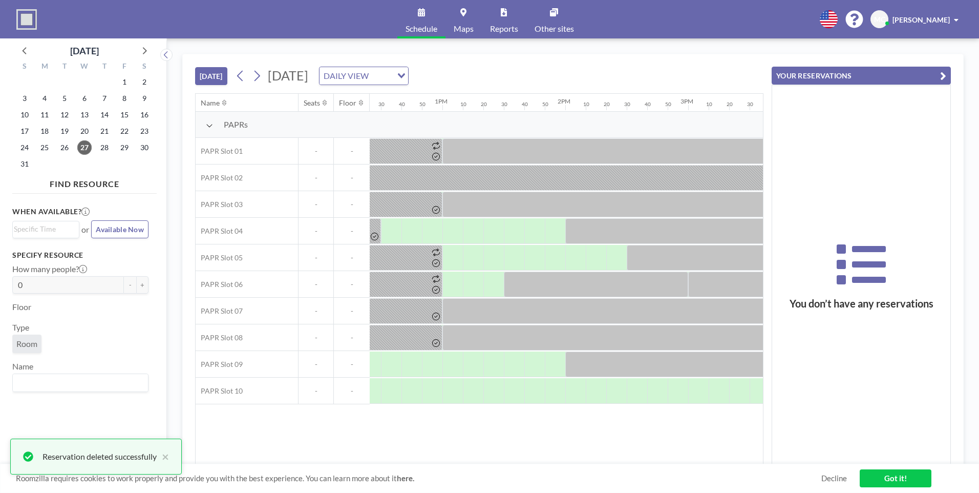
scroll to position [0, 1467]
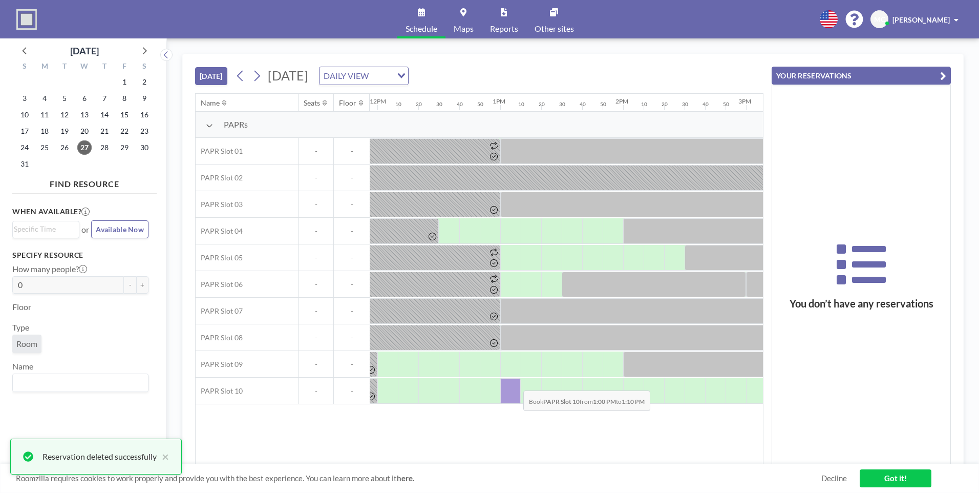
click at [515, 383] on div at bounding box center [510, 391] width 20 height 26
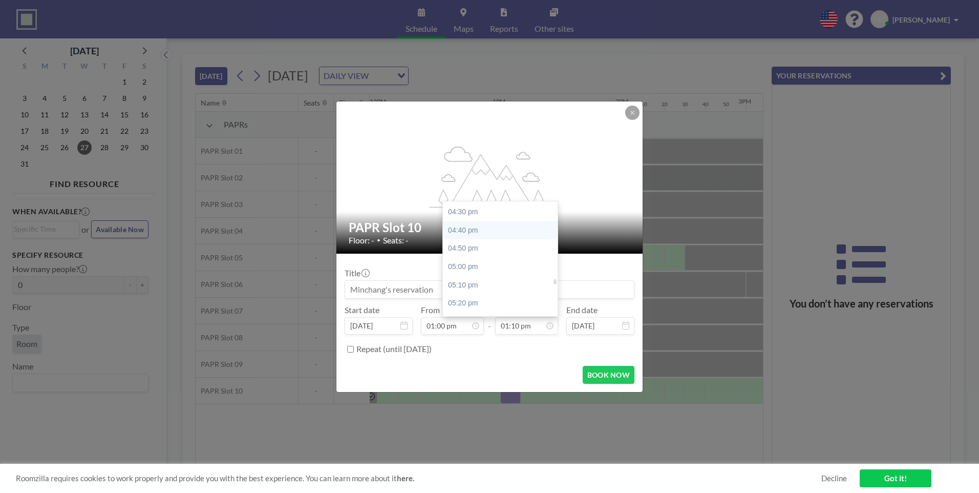
scroll to position [1798, 0]
click at [472, 268] on div "05:00 pm" at bounding box center [503, 271] width 120 height 18
type input "05:00 pm"
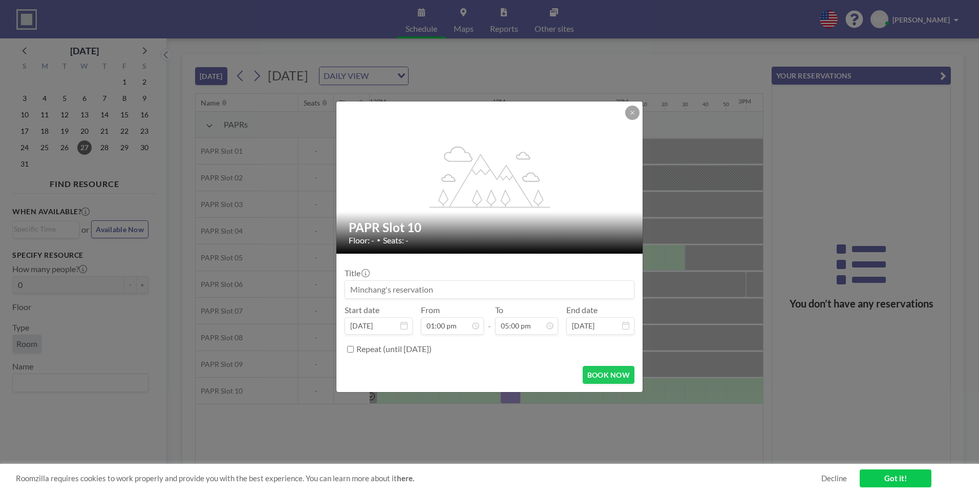
scroll to position [1859, 0]
click at [625, 325] on icon at bounding box center [625, 325] width 7 height 8
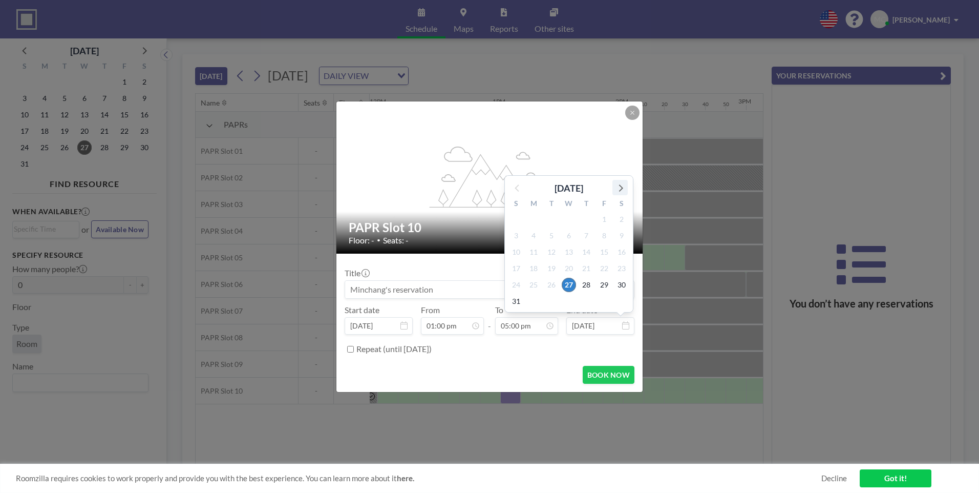
click at [627, 190] on div at bounding box center [619, 187] width 15 height 15
click at [626, 190] on div "flex-grow: 1.2;" at bounding box center [489, 177] width 307 height 152
click at [591, 331] on input "[DATE]" at bounding box center [600, 325] width 68 height 17
click at [620, 193] on icon at bounding box center [619, 187] width 13 height 13
click at [619, 199] on icon at bounding box center [619, 203] width 13 height 13
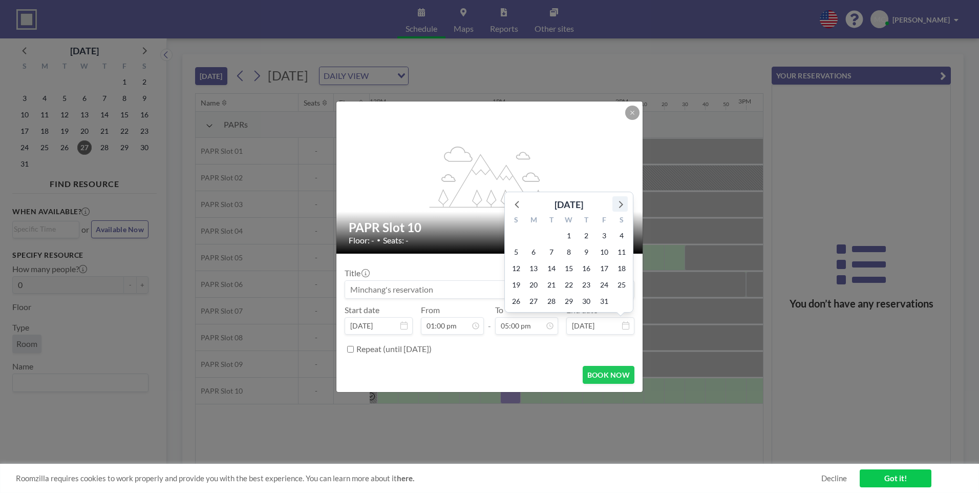
click at [619, 203] on icon at bounding box center [619, 203] width 13 height 13
click at [622, 192] on icon at bounding box center [619, 187] width 13 height 13
click at [568, 298] on span "31" at bounding box center [569, 301] width 14 height 14
type input "Dec 31, 2025"
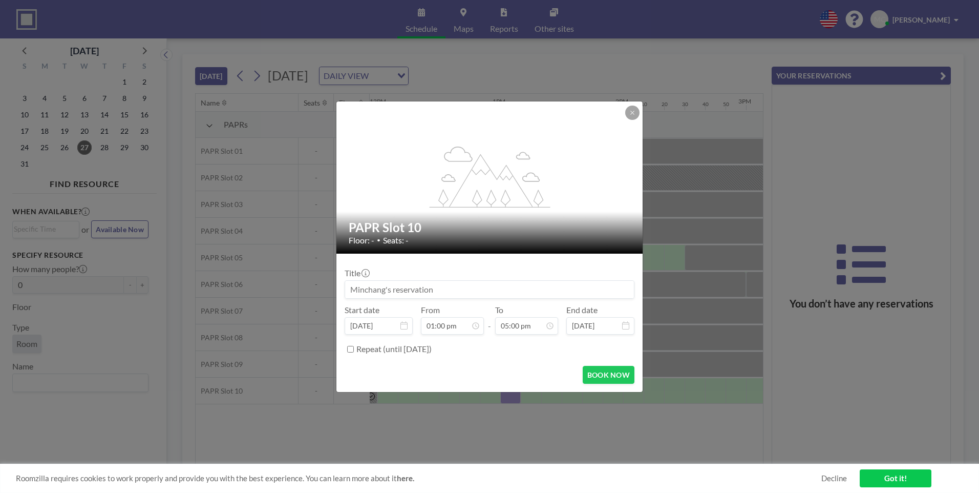
click at [359, 349] on label "Repeat (until [DATE])" at bounding box center [393, 349] width 75 height 10
click at [354, 349] on input "Repeat (until [DATE])" at bounding box center [350, 349] width 7 height 7
checkbox input "true"
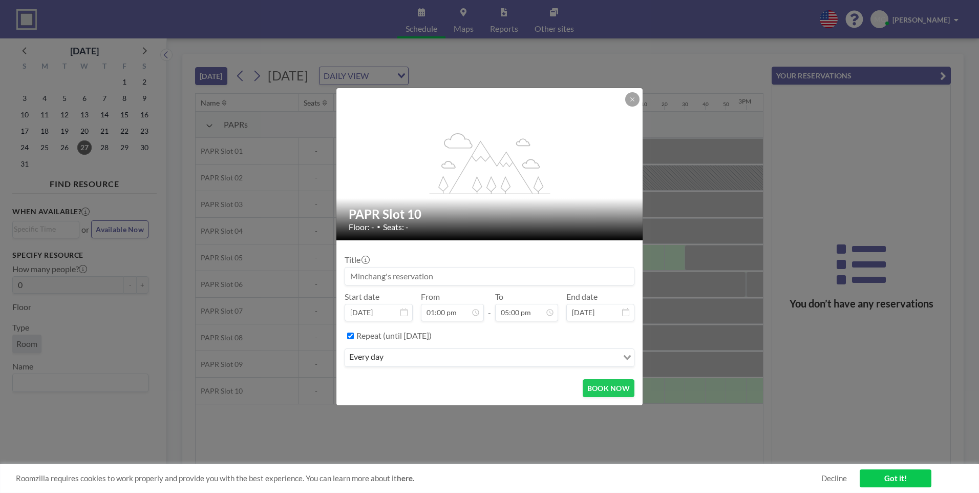
click at [438, 351] on input "Search for option" at bounding box center [502, 357] width 230 height 13
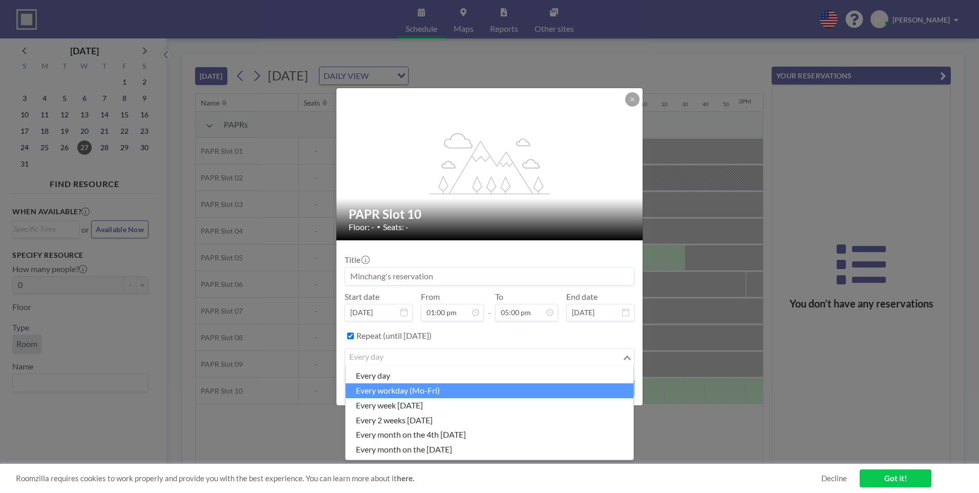
click at [433, 384] on li "every workday (Mo-Fri)" at bounding box center [490, 390] width 288 height 15
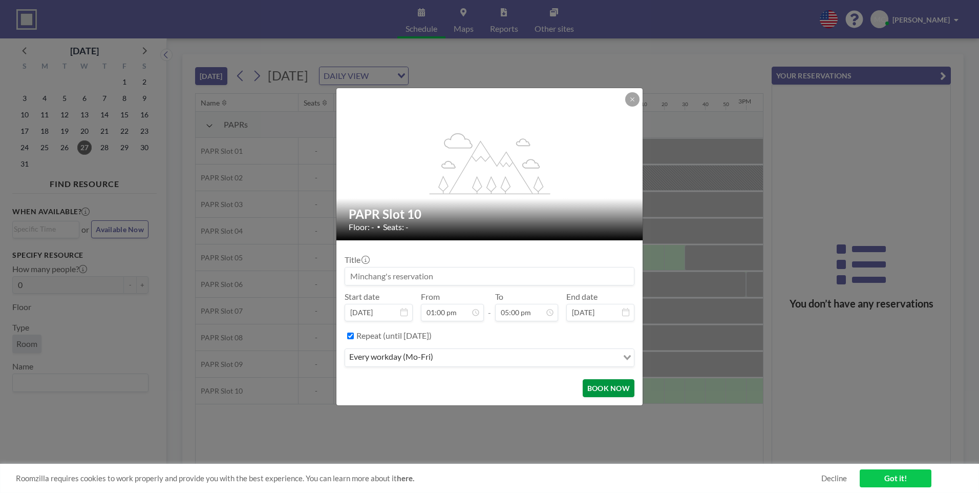
click at [606, 390] on button "BOOK NOW" at bounding box center [609, 388] width 52 height 18
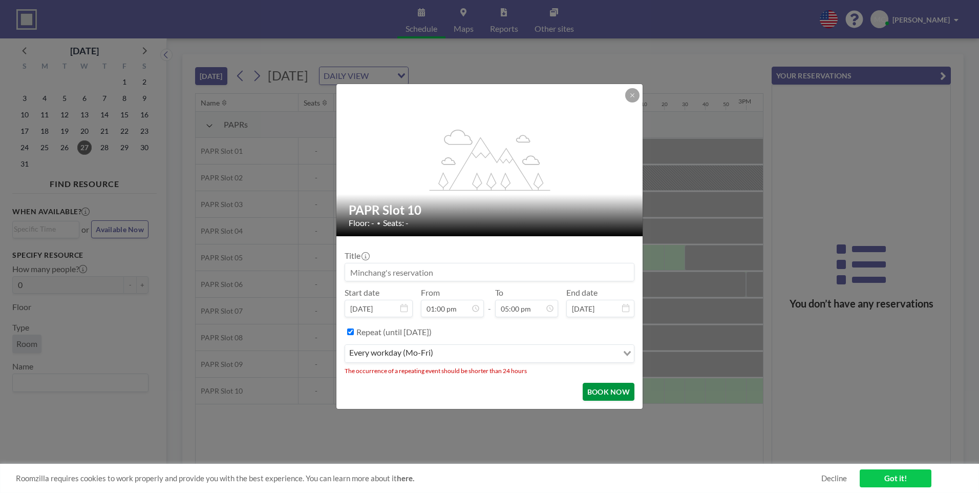
click at [595, 395] on button "BOOK NOW" at bounding box center [609, 392] width 52 height 18
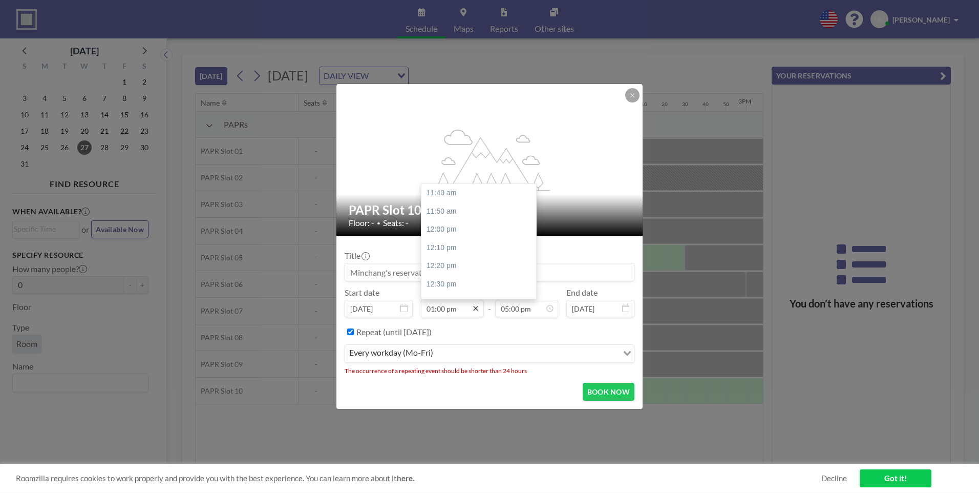
scroll to position [146, 0]
click at [452, 195] on div "01:00 pm" at bounding box center [481, 193] width 120 height 18
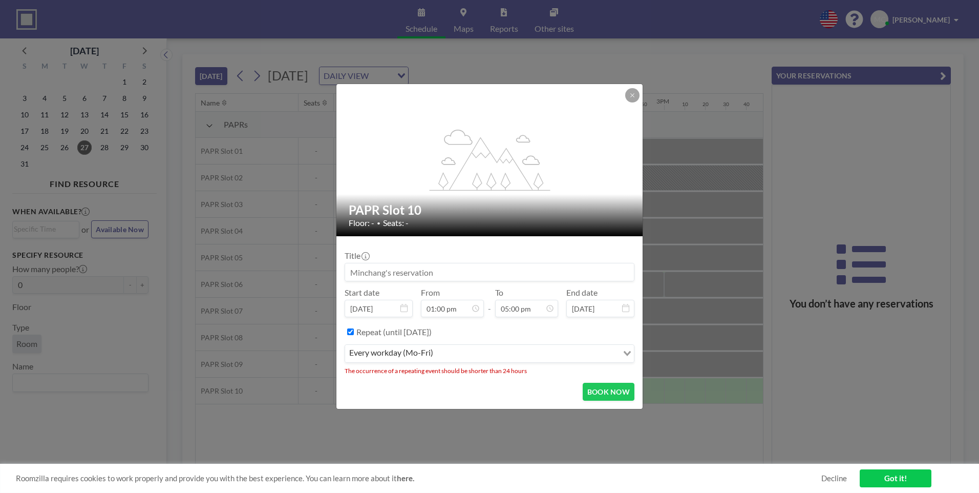
scroll to position [0, 1577]
click at [600, 392] on button "BOOK NOW" at bounding box center [609, 392] width 52 height 18
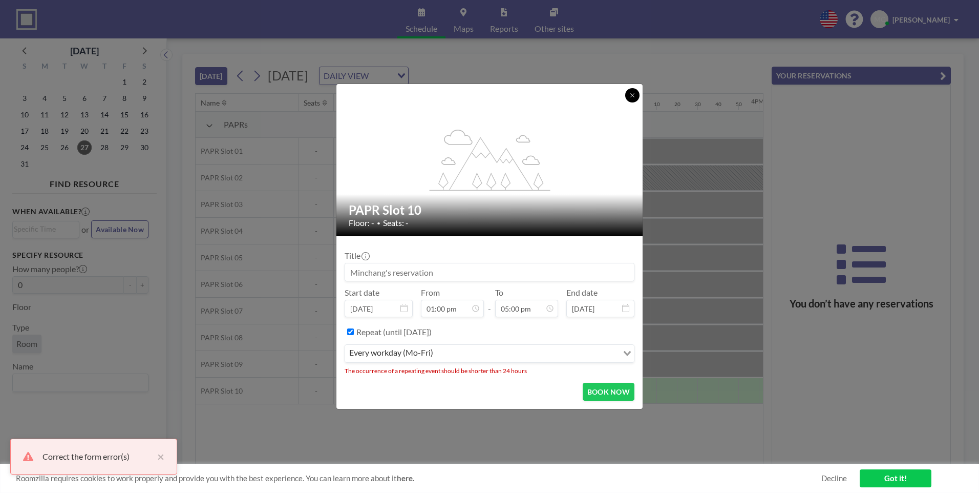
click at [621, 96] on div "flex-grow: 1.2;" at bounding box center [489, 160] width 307 height 152
click at [624, 96] on div "flex-grow: 1.2;" at bounding box center [489, 160] width 307 height 152
click at [625, 96] on button at bounding box center [632, 95] width 14 height 14
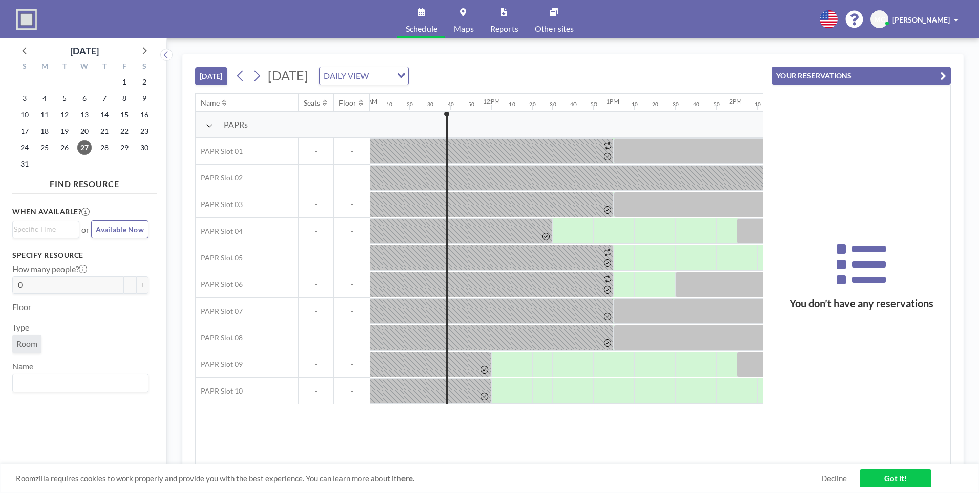
scroll to position [0, 1393]
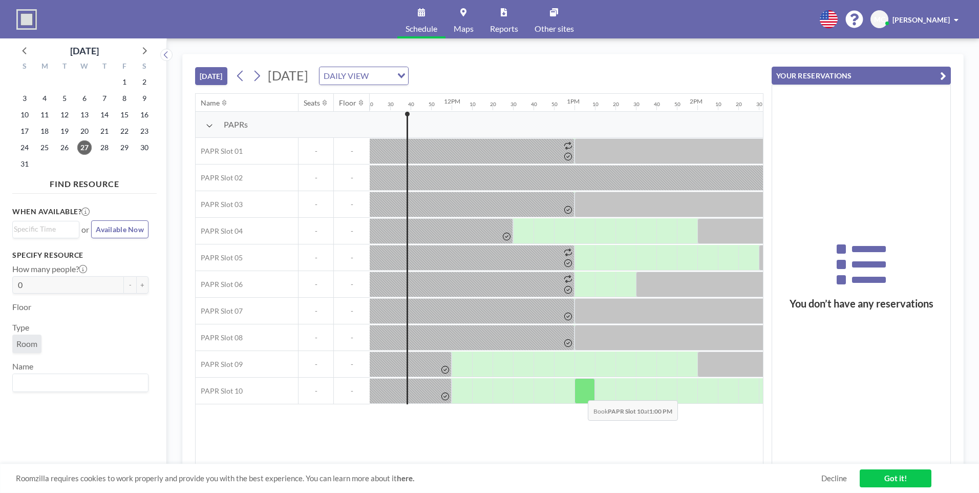
click at [580, 392] on div at bounding box center [585, 391] width 20 height 26
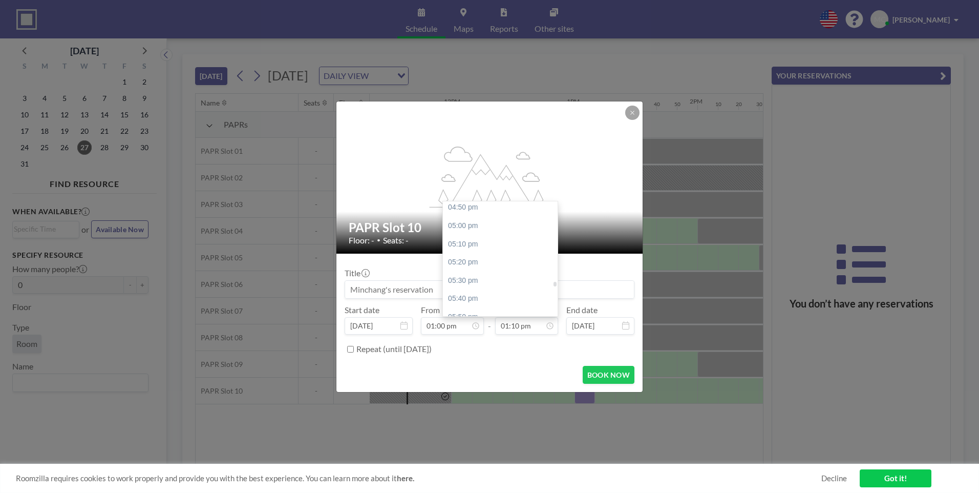
scroll to position [1850, 0]
click at [467, 221] on div "05:00 pm" at bounding box center [503, 219] width 120 height 18
type input "05:00 pm"
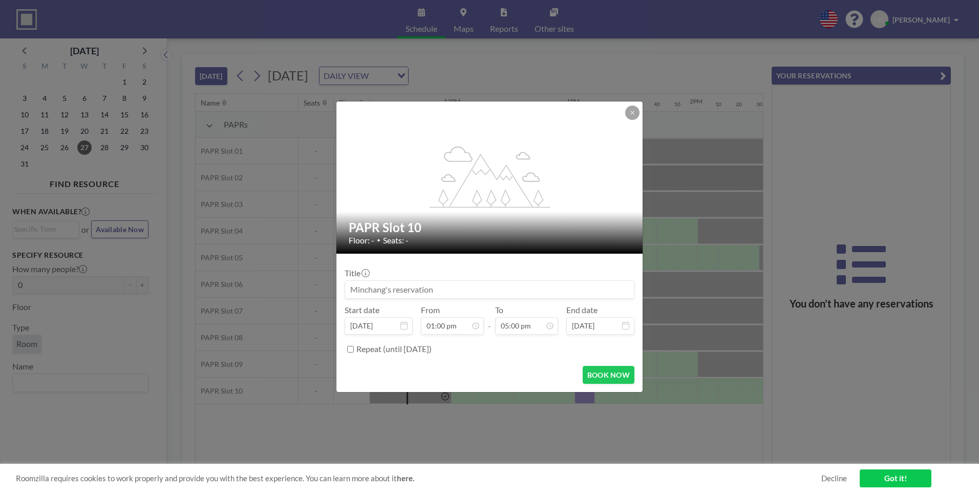
scroll to position [1859, 0]
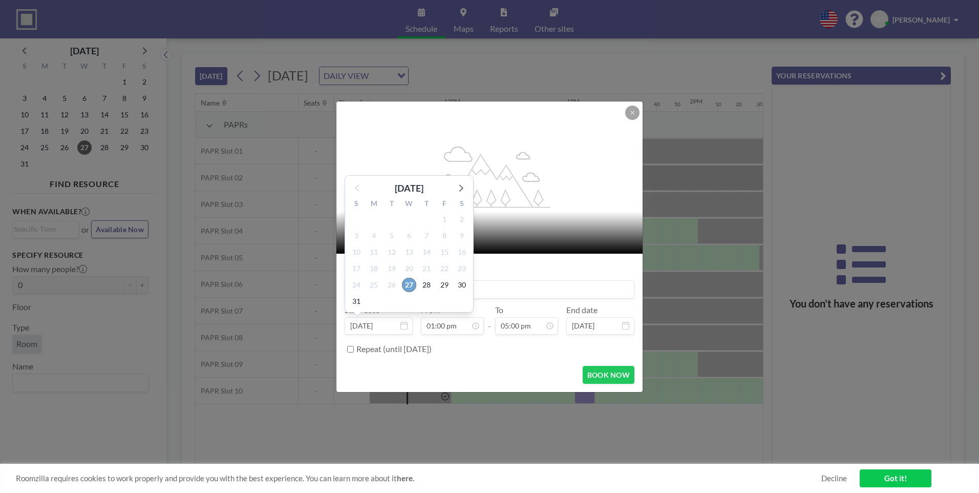
click at [409, 283] on span "27" at bounding box center [409, 285] width 14 height 14
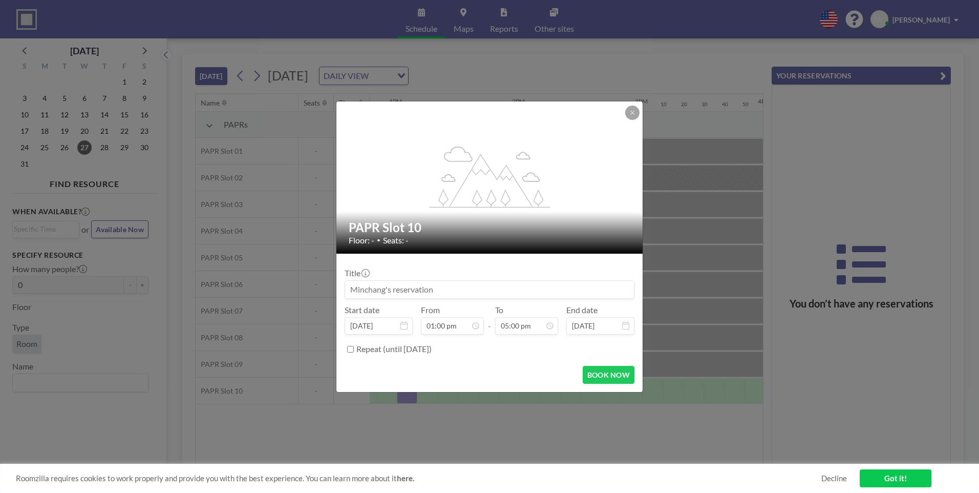
scroll to position [0, 1577]
click at [359, 351] on label "Repeat (until [DATE])" at bounding box center [393, 349] width 75 height 10
click at [354, 351] on input "Repeat (until [DATE])" at bounding box center [350, 349] width 7 height 7
checkbox input "true"
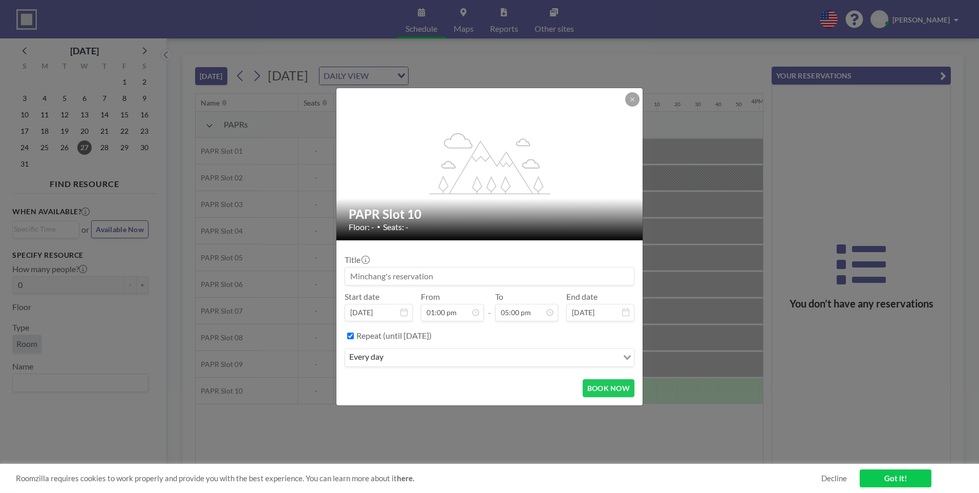
click at [440, 357] on input "Search for option" at bounding box center [502, 357] width 230 height 13
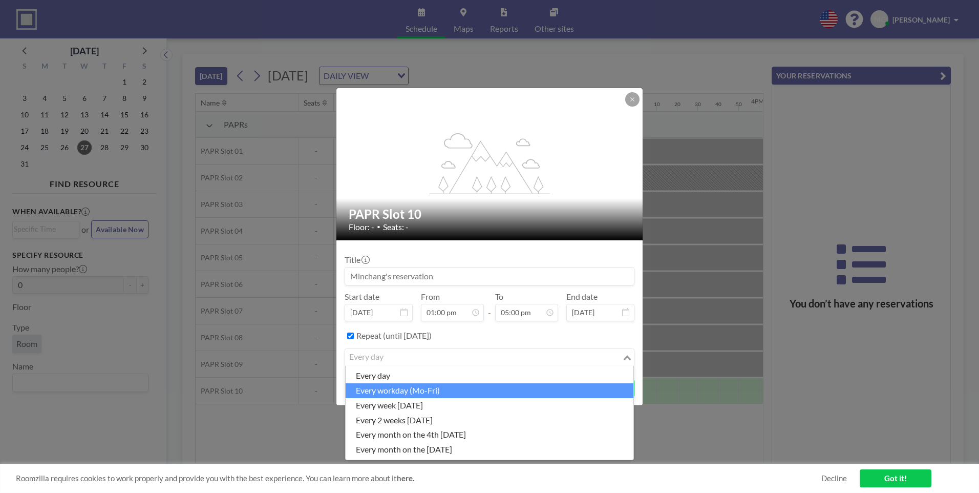
click at [401, 395] on li "every workday (Mo-Fri)" at bounding box center [490, 390] width 288 height 15
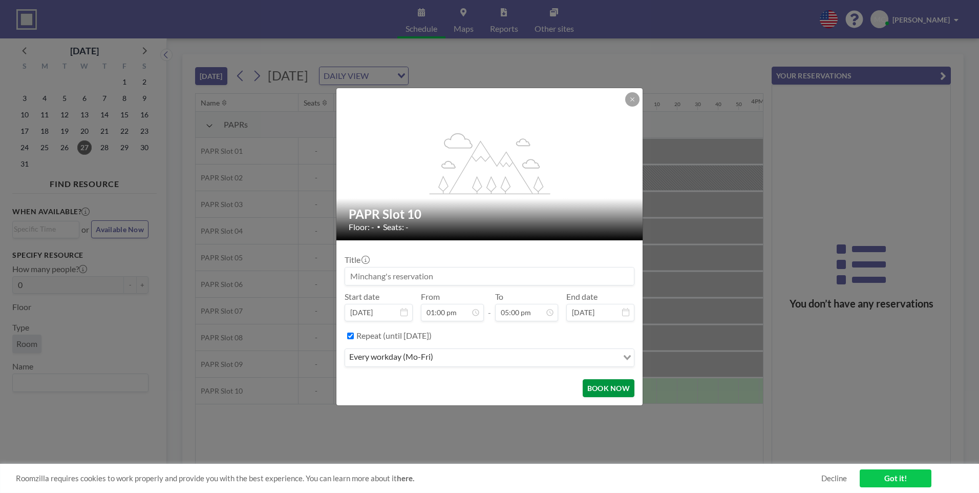
click at [598, 387] on button "BOOK NOW" at bounding box center [609, 388] width 52 height 18
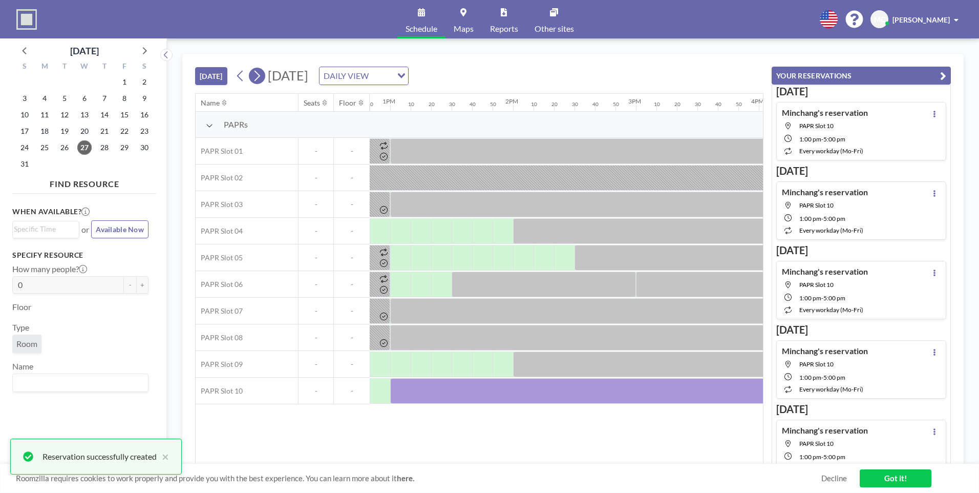
click at [262, 75] on icon at bounding box center [257, 75] width 10 height 15
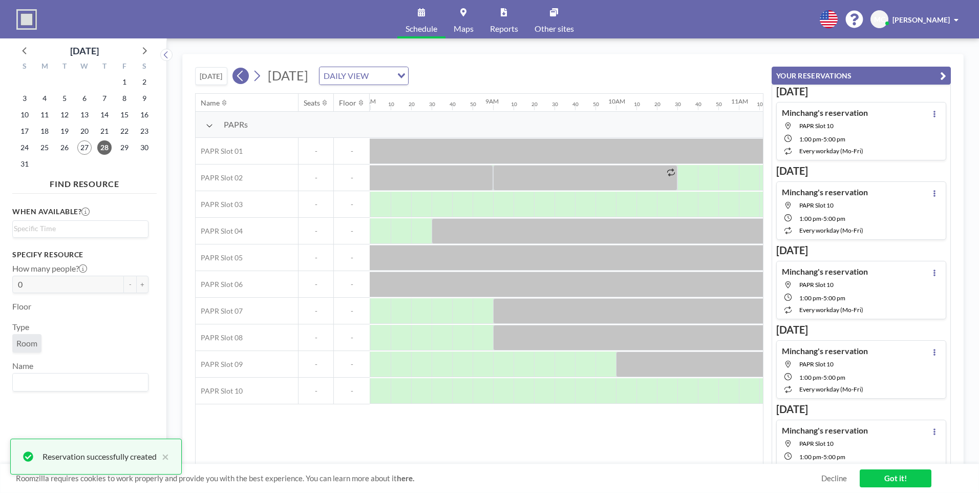
scroll to position [0, 1024]
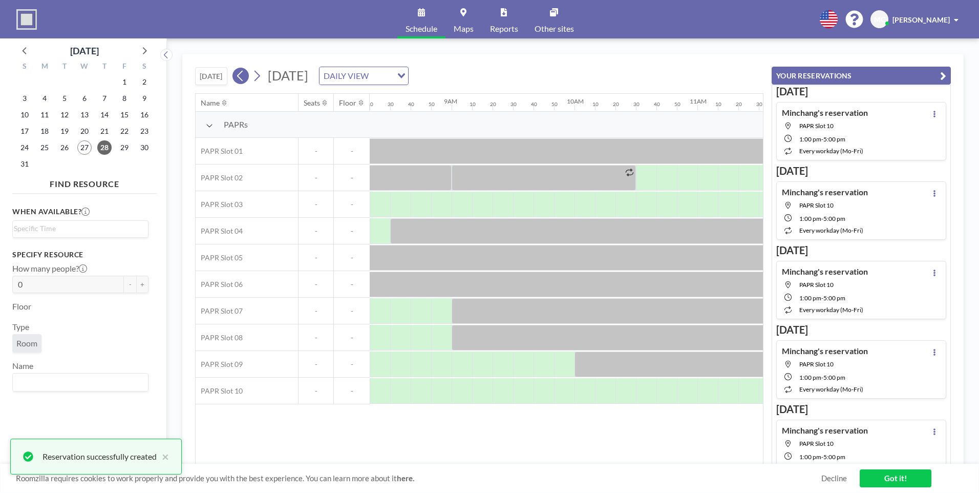
click at [243, 80] on icon at bounding box center [241, 75] width 10 height 15
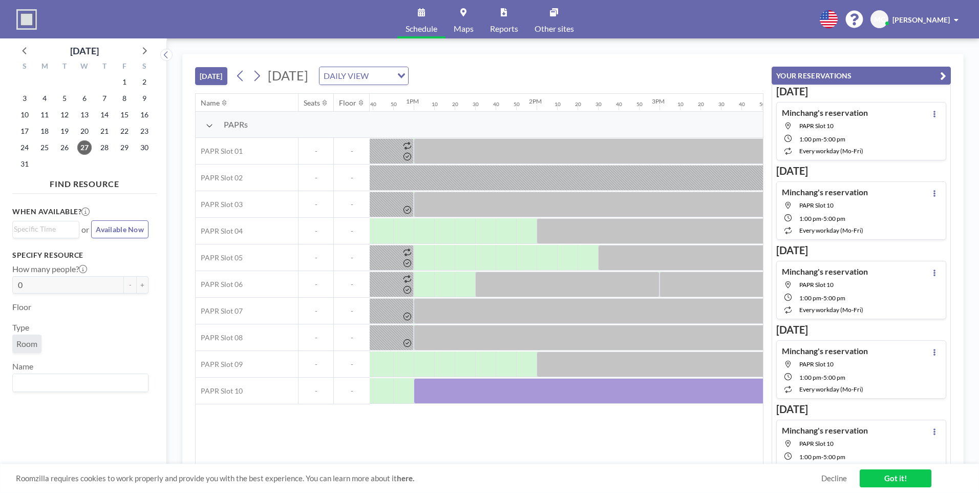
scroll to position [0, 1528]
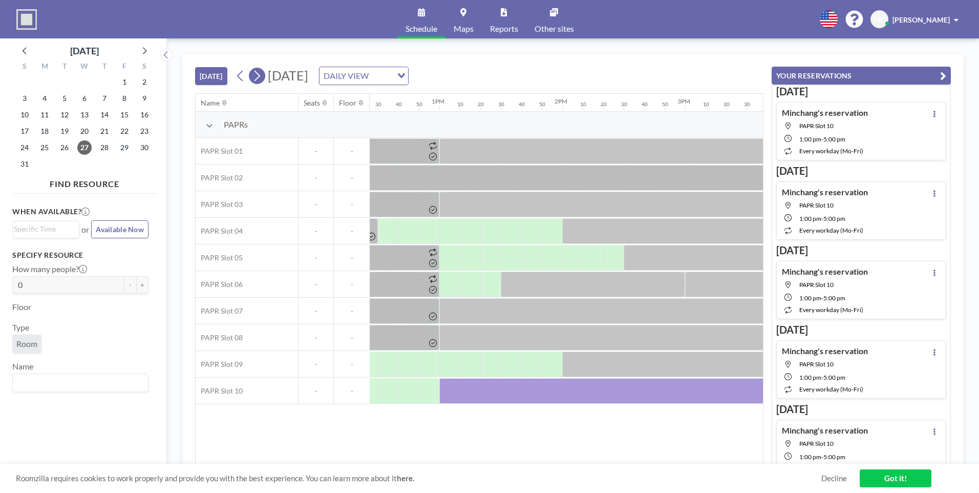
click at [258, 74] on icon at bounding box center [257, 75] width 10 height 15
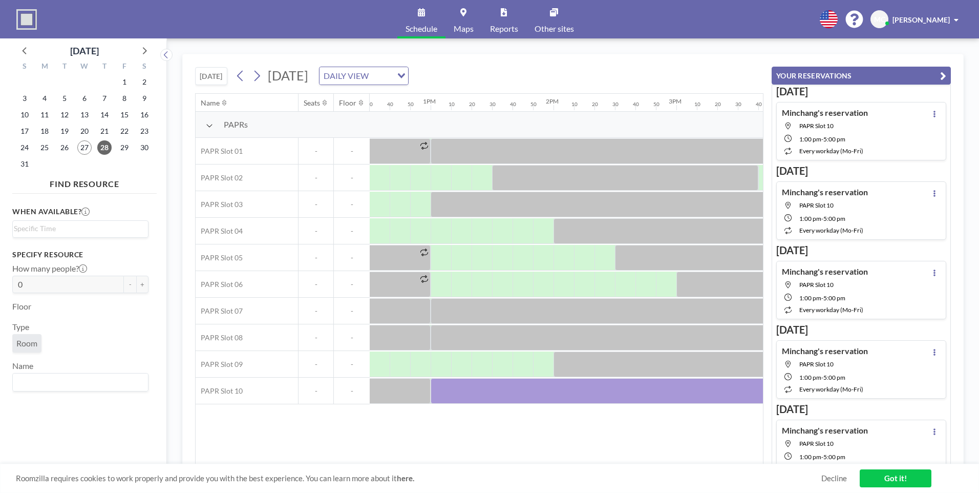
scroll to position [0, 1551]
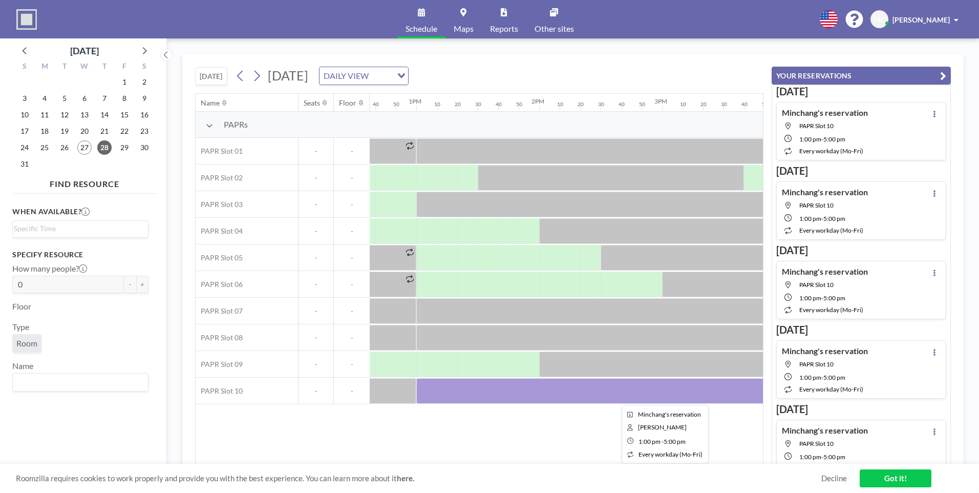
click at [556, 390] on div at bounding box center [662, 391] width 492 height 26
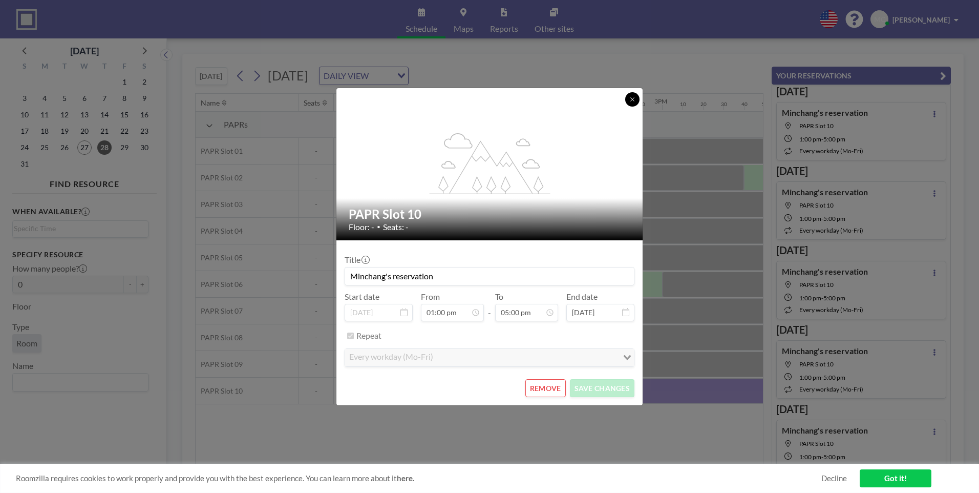
click at [634, 93] on button at bounding box center [632, 99] width 14 height 14
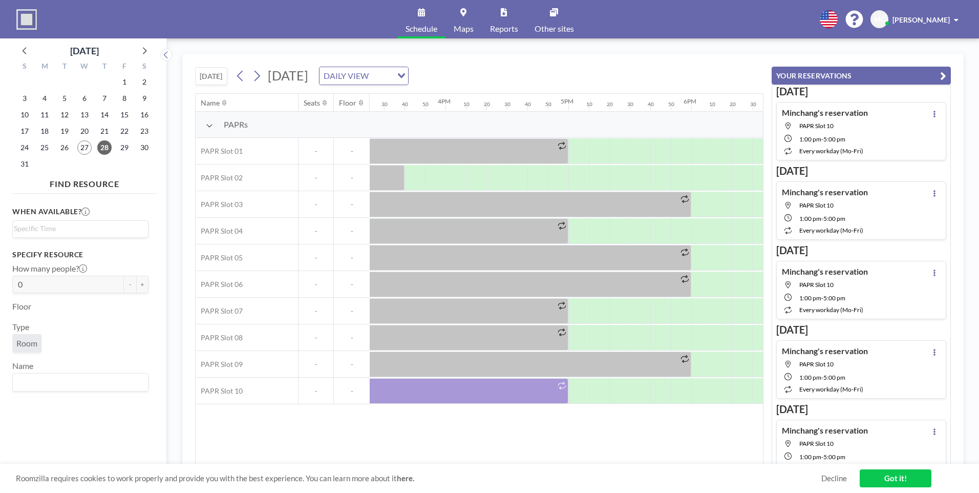
scroll to position [0, 1896]
drag, startPoint x: 562, startPoint y: 463, endPoint x: 519, endPoint y: 464, distance: 43.0
click at [519, 464] on div "Roomzilla requires cookies to work properly and provide you with the best exper…" at bounding box center [489, 477] width 979 height 29
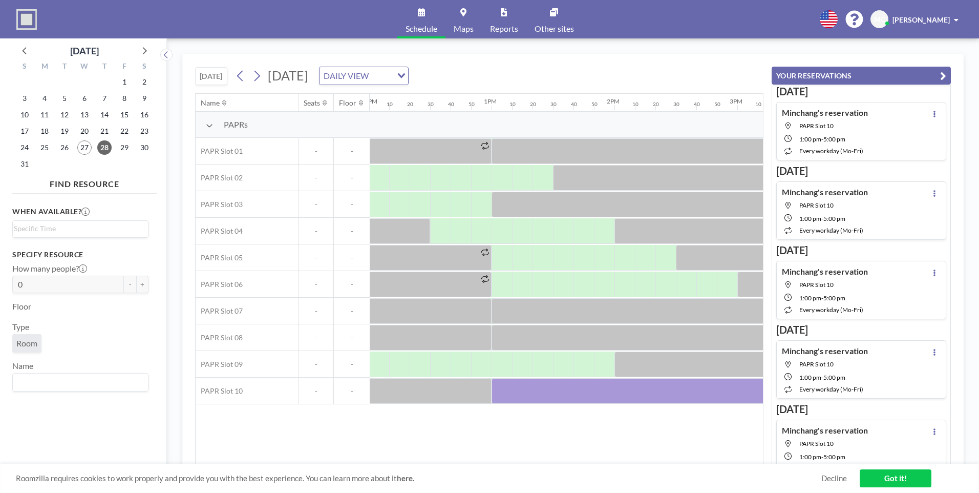
scroll to position [0, 1406]
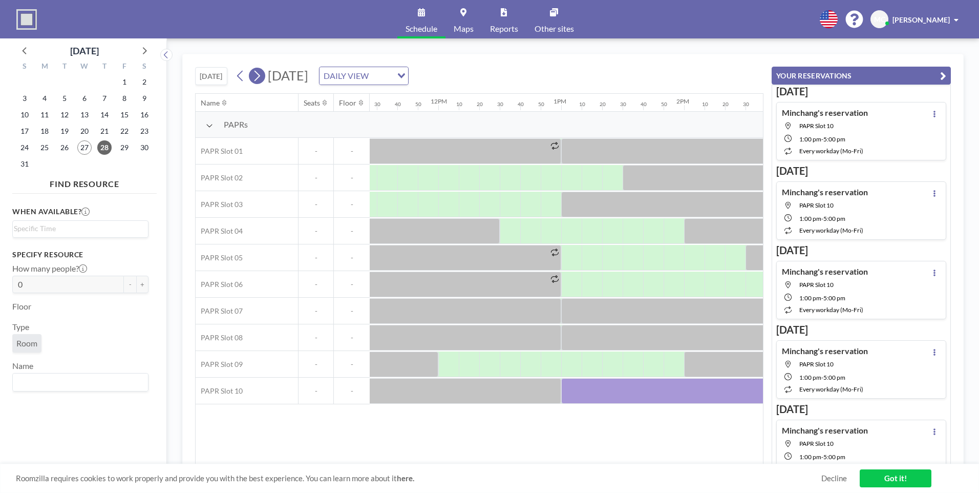
click at [259, 76] on icon at bounding box center [257, 75] width 10 height 15
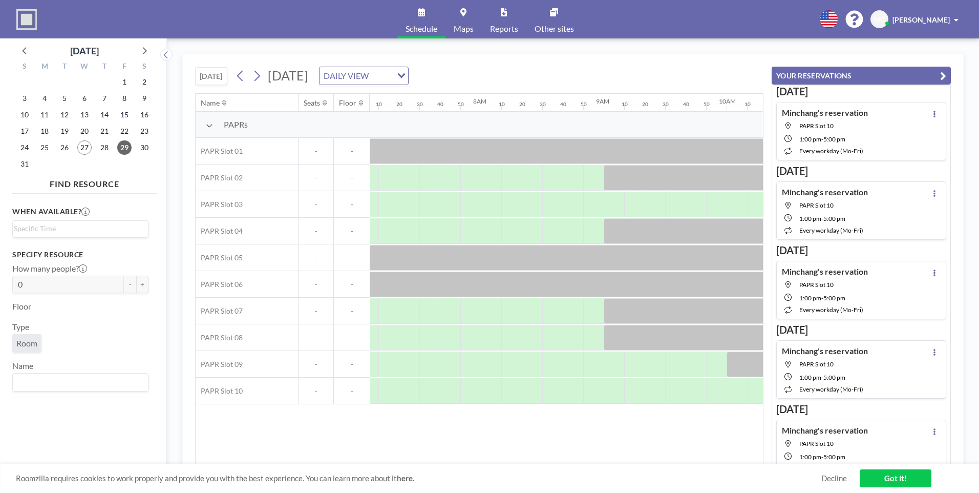
scroll to position [0, 963]
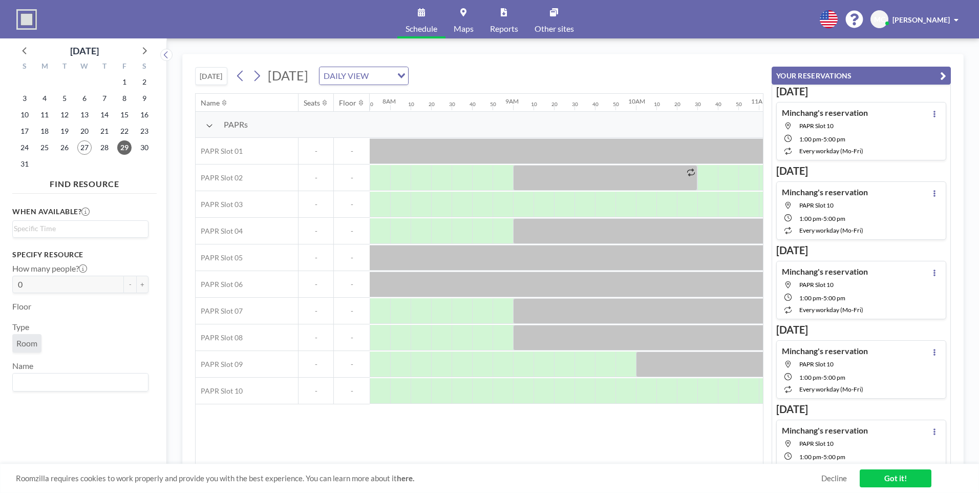
click at [427, 461] on div "Name Seats Floor 12AM 10 20 30 40 50 1AM 10 20 30 40 50 2AM 10 20 30 40 50 3AM …" at bounding box center [479, 279] width 567 height 370
click at [524, 390] on div at bounding box center [520, 391] width 20 height 26
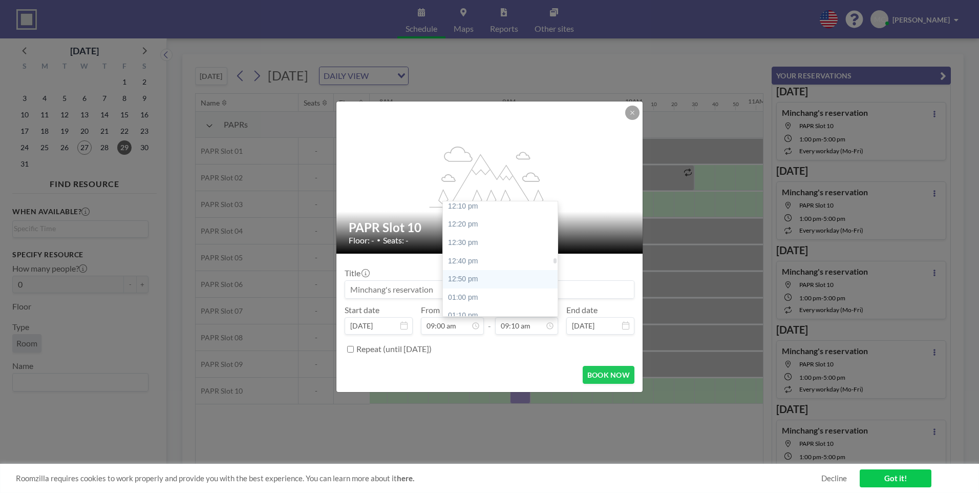
scroll to position [1310, 0]
click at [473, 216] on div "12:00 pm" at bounding box center [503, 212] width 120 height 18
type input "12:00 pm"
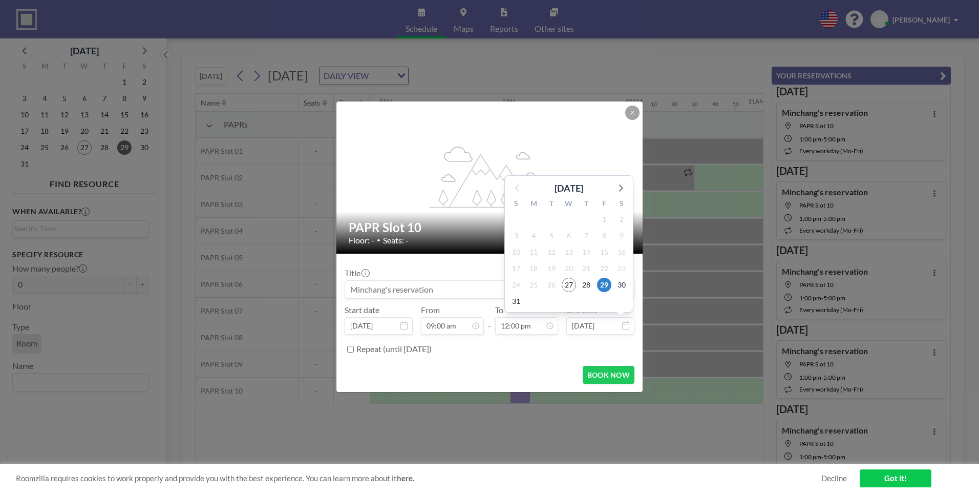
scroll to position [1312, 0]
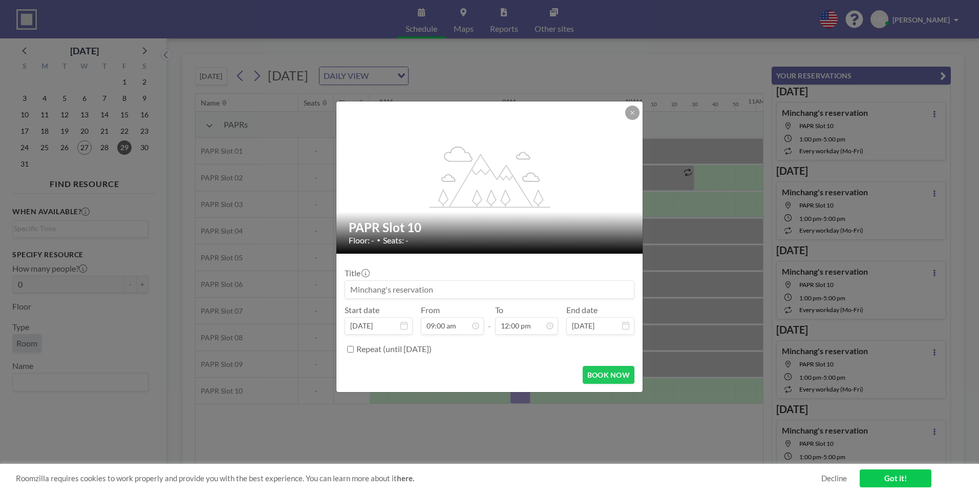
click at [351, 349] on input "Repeat (until [DATE])" at bounding box center [350, 349] width 7 height 7
checkbox input "true"
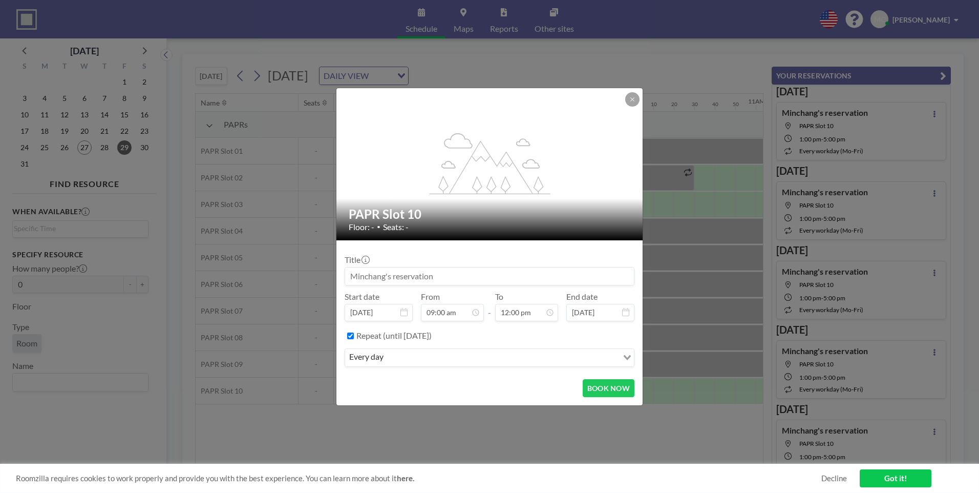
click at [424, 363] on input "Search for option" at bounding box center [502, 357] width 230 height 13
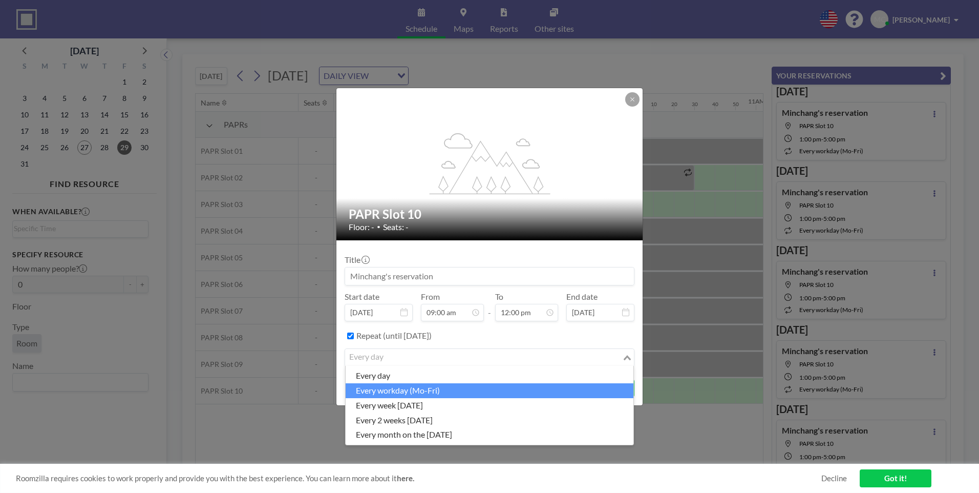
click at [438, 394] on li "every workday (Mo-Fri)" at bounding box center [490, 390] width 288 height 15
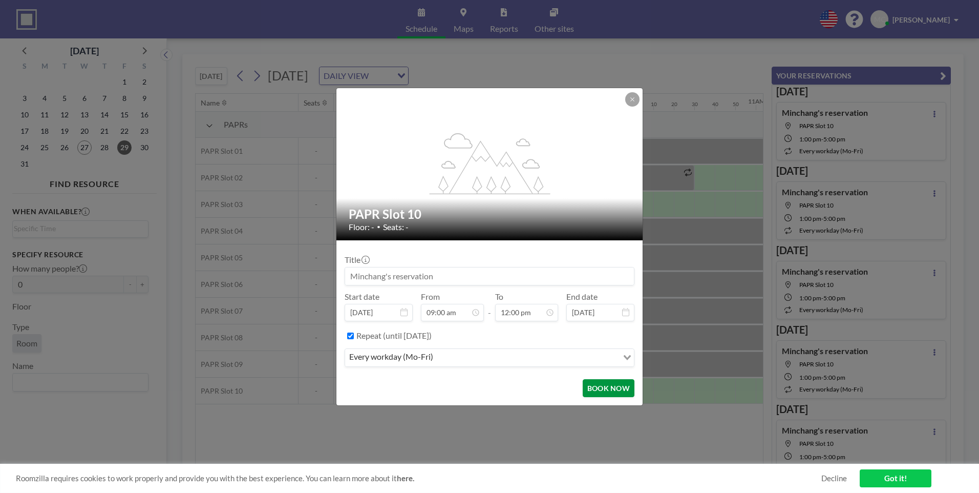
click at [600, 387] on button "BOOK NOW" at bounding box center [609, 388] width 52 height 18
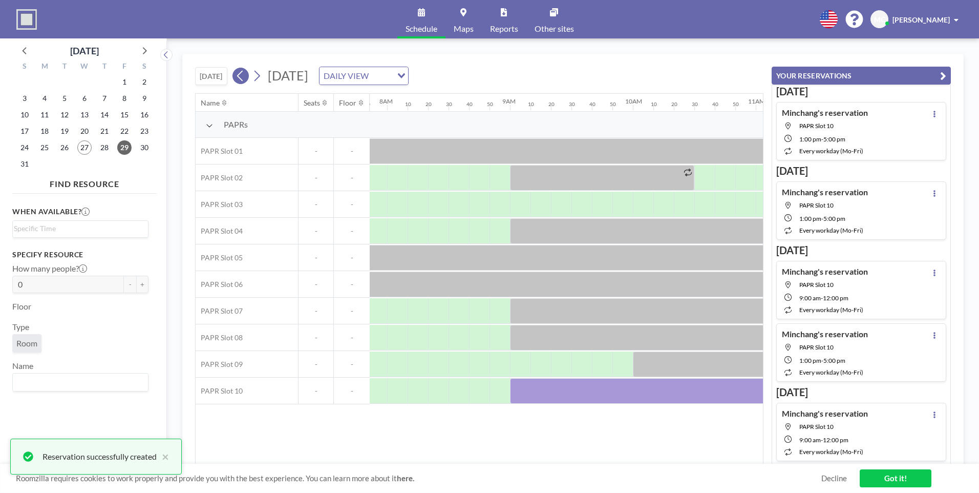
click at [238, 75] on icon at bounding box center [241, 75] width 10 height 15
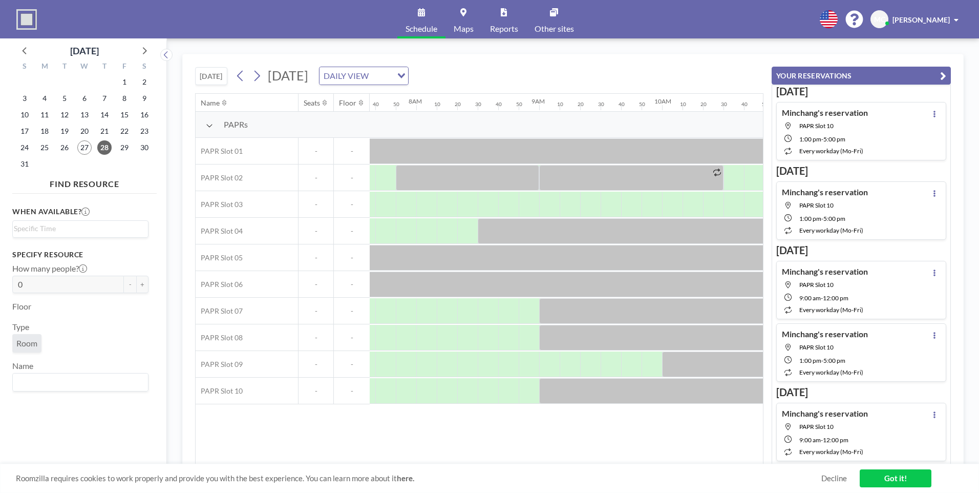
scroll to position [0, 934]
drag, startPoint x: 457, startPoint y: 464, endPoint x: 469, endPoint y: 464, distance: 11.3
click at [469, 464] on div "Roomzilla requires cookies to work properly and provide you with the best exper…" at bounding box center [489, 477] width 979 height 29
click at [548, 196] on div at bounding box center [552, 205] width 20 height 26
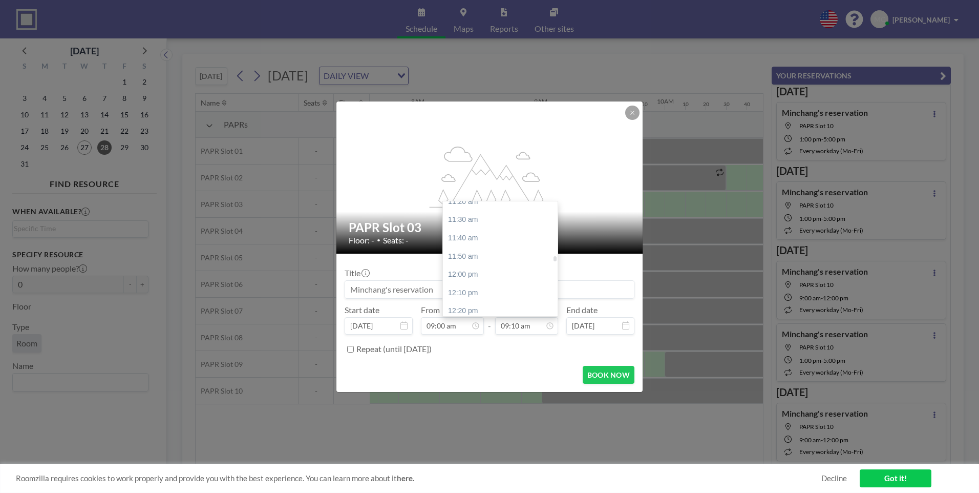
scroll to position [1259, 0]
click at [490, 262] on div "12:00 pm" at bounding box center [503, 264] width 120 height 18
type input "12:00 pm"
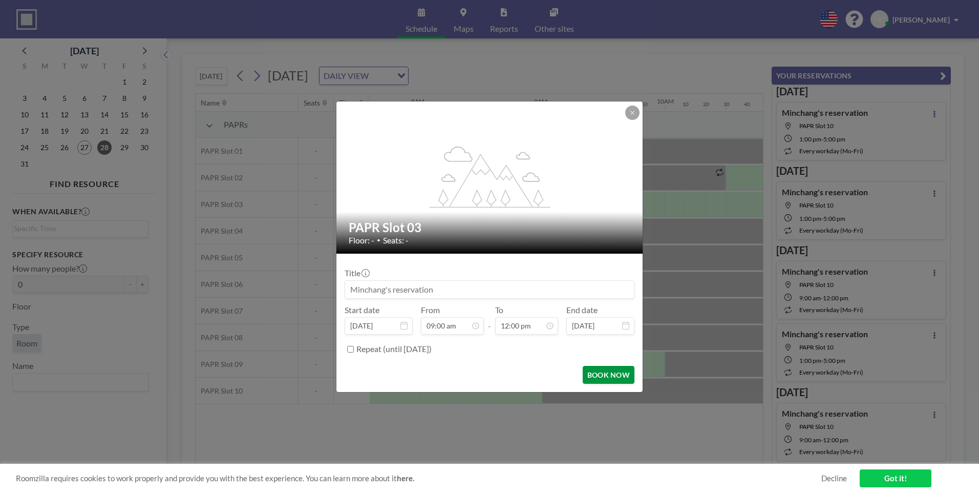
click at [586, 373] on button "BOOK NOW" at bounding box center [609, 375] width 52 height 18
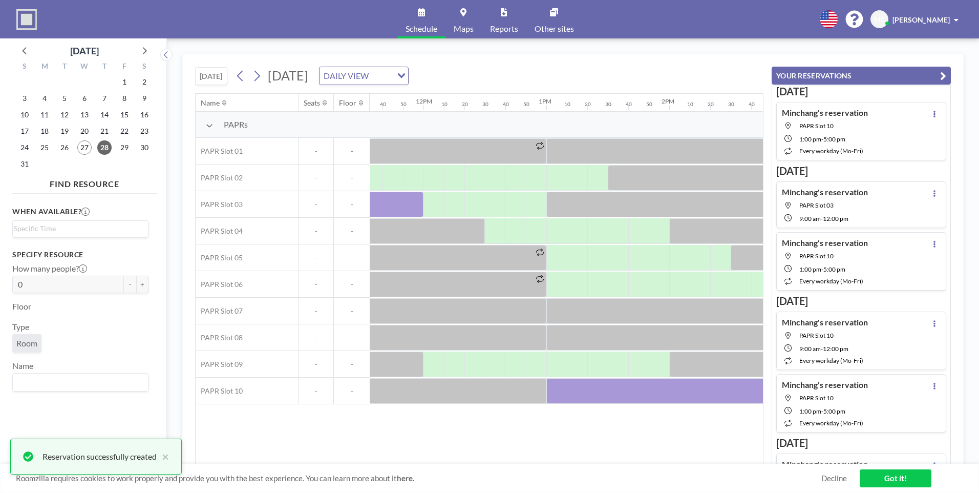
scroll to position [0, 1424]
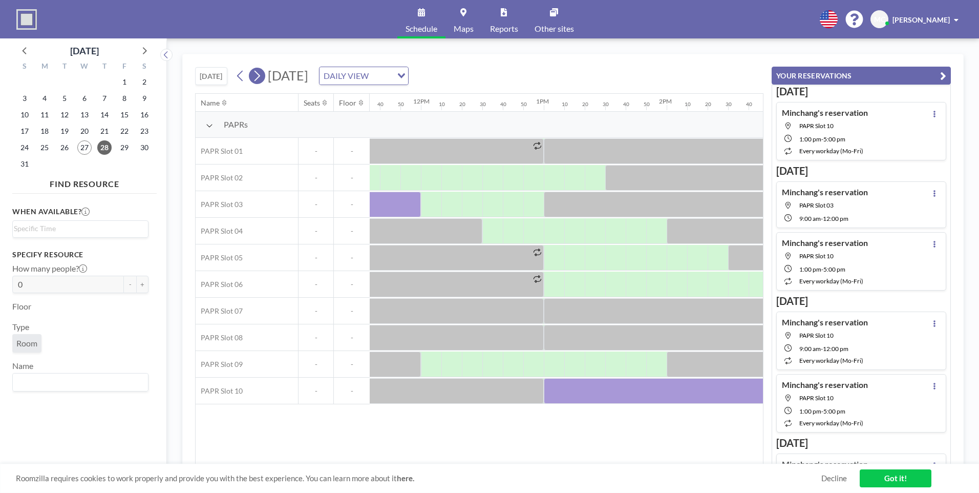
click at [262, 74] on icon at bounding box center [257, 75] width 10 height 15
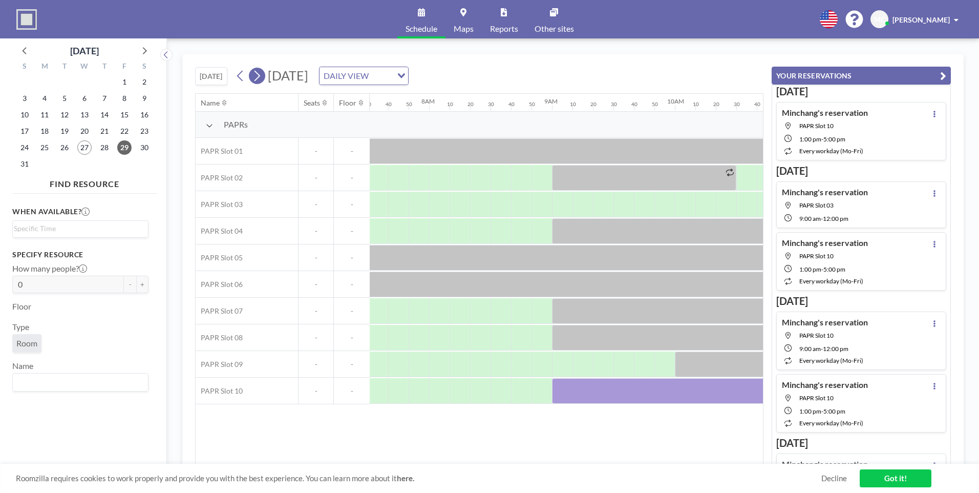
scroll to position [0, 963]
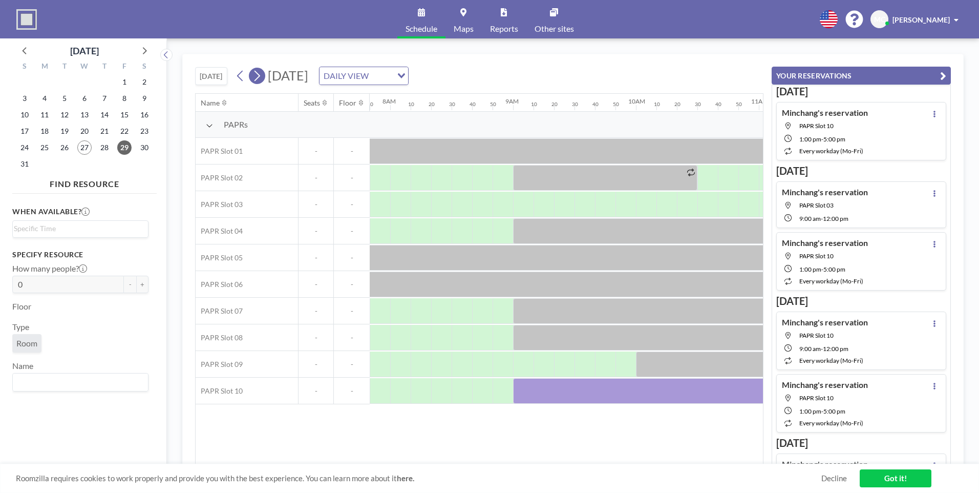
click at [262, 69] on icon at bounding box center [257, 75] width 10 height 15
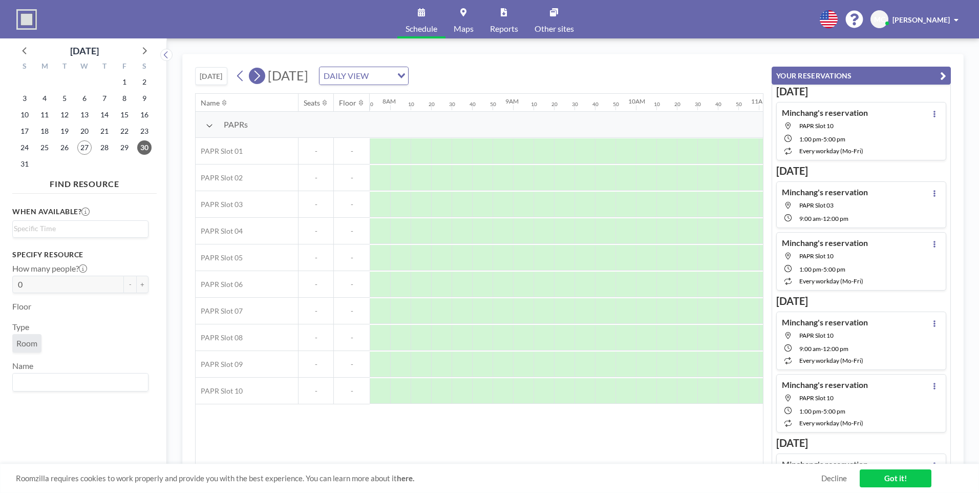
click at [260, 69] on icon at bounding box center [257, 75] width 10 height 15
click at [257, 72] on icon at bounding box center [257, 75] width 10 height 15
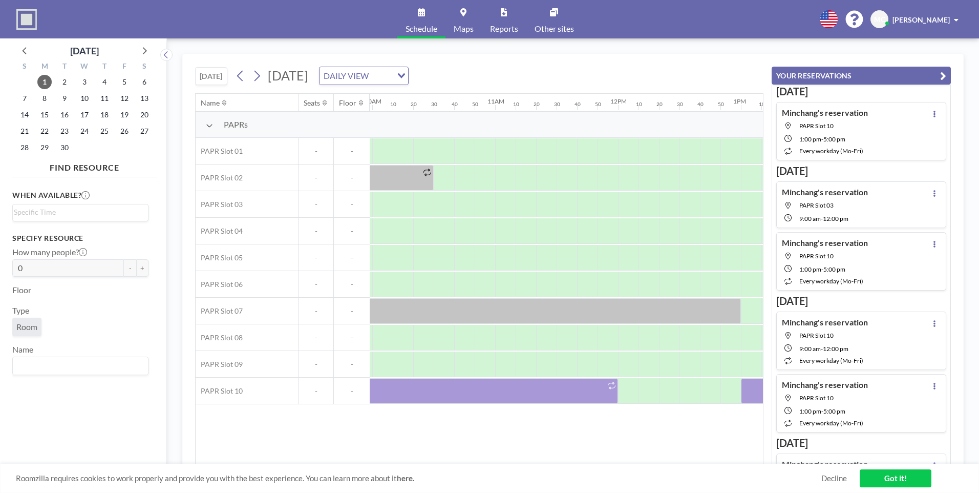
scroll to position [0, 1328]
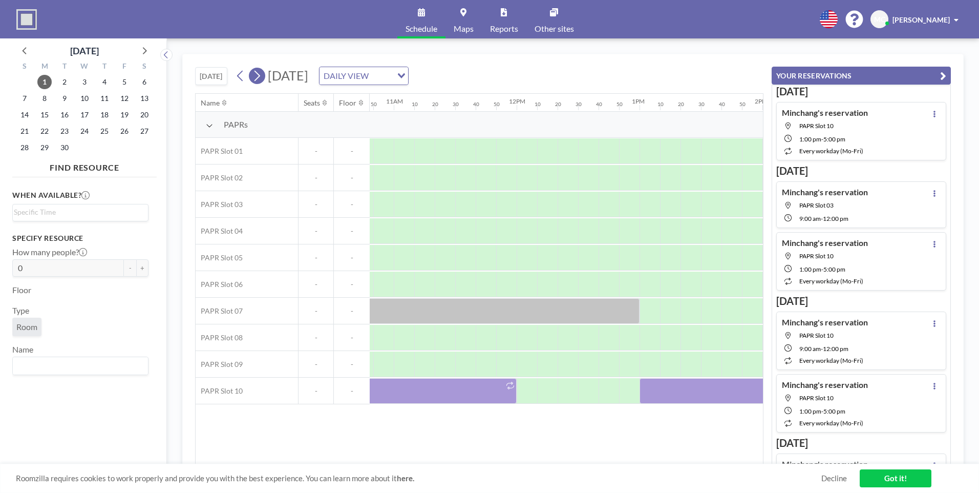
click at [260, 75] on icon at bounding box center [258, 76] width 6 height 11
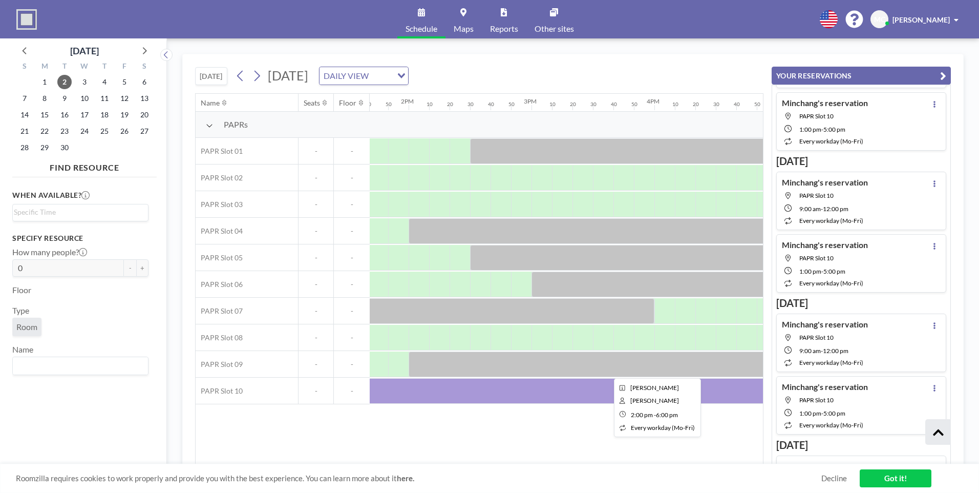
scroll to position [4733, 0]
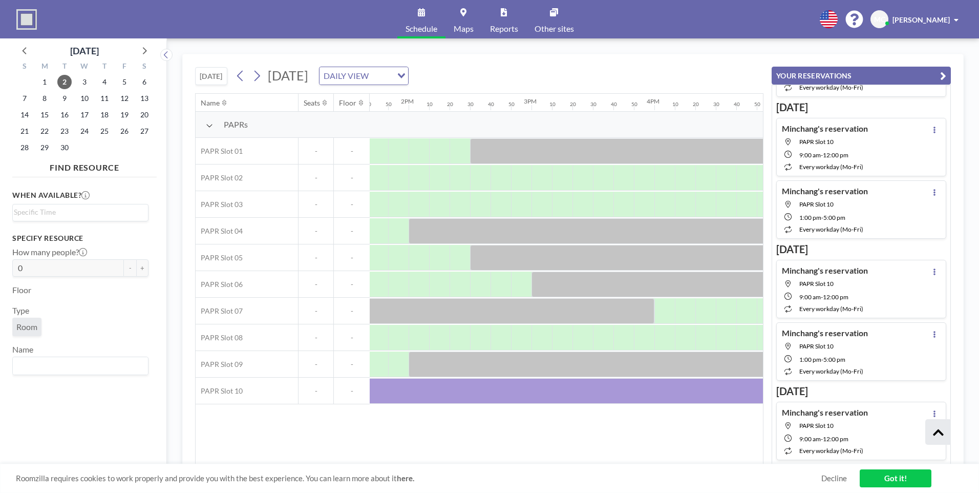
click at [220, 430] on div "Name Seats Floor 12AM 10 20 30 40 50 1AM 10 20 30 40 50 2AM 10 20 30 40 50 3AM …" at bounding box center [479, 279] width 567 height 370
drag, startPoint x: 590, startPoint y: 464, endPoint x: 633, endPoint y: 464, distance: 43.0
click at [650, 467] on div "Roomzilla requires cookies to work properly and provide you with the best exper…" at bounding box center [489, 477] width 979 height 29
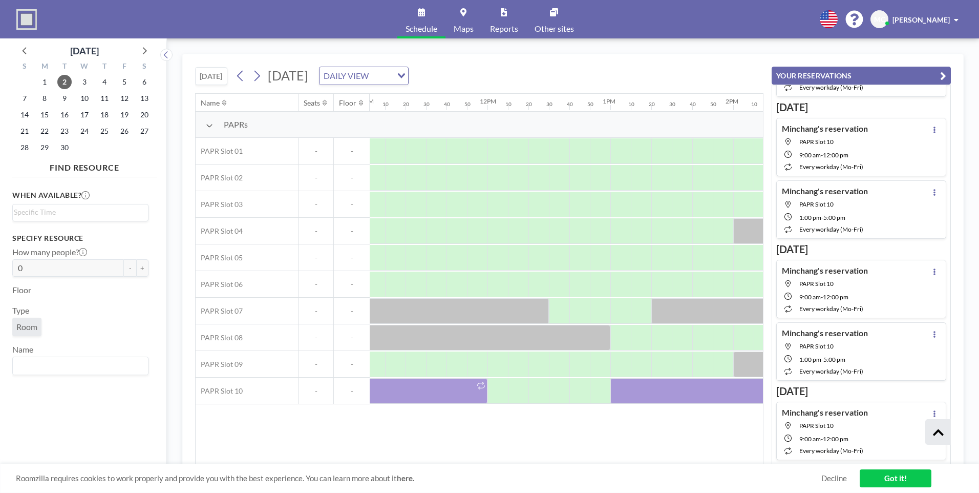
scroll to position [0, 1322]
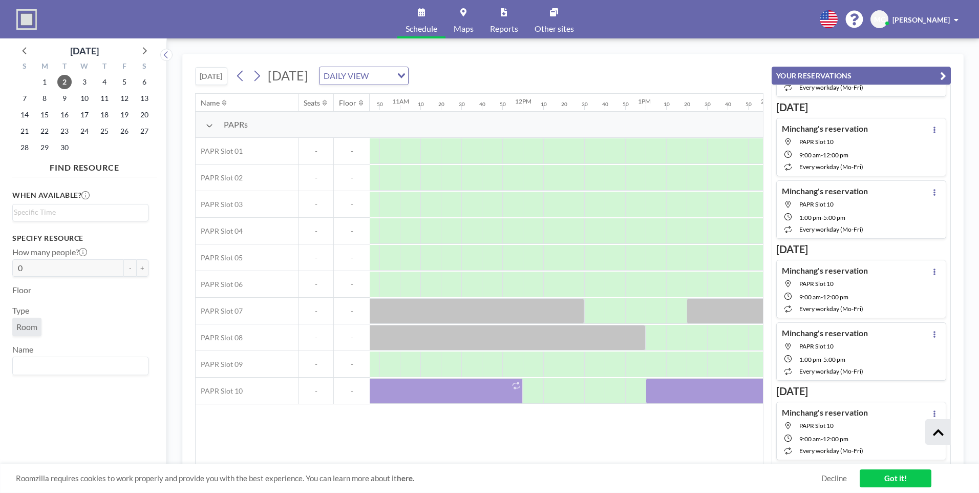
drag, startPoint x: 514, startPoint y: 458, endPoint x: 524, endPoint y: 462, distance: 10.8
click at [524, 462] on div "Name Seats Floor 12AM 10 20 30 40 50 1AM 10 20 30 40 50 2AM 10 20 30 40 50 3AM …" at bounding box center [479, 279] width 567 height 370
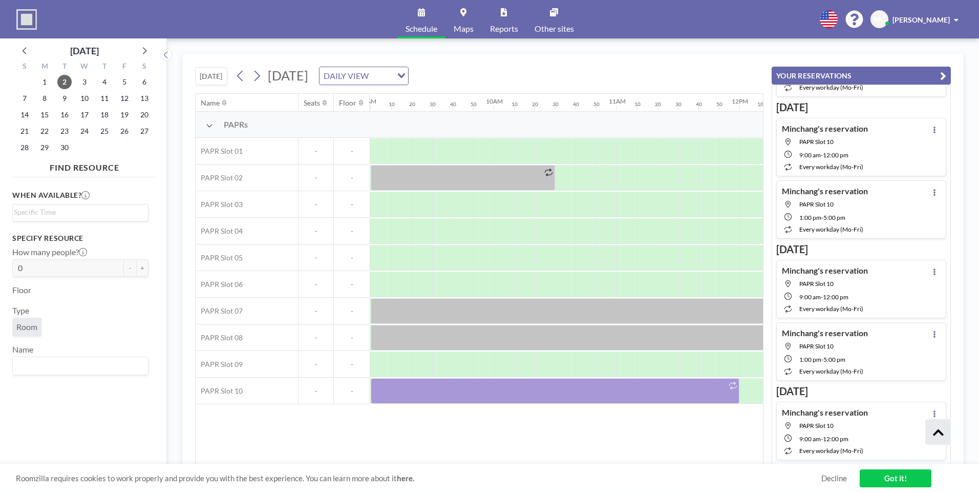
scroll to position [0, 1101]
click at [251, 72] on button at bounding box center [257, 76] width 16 height 16
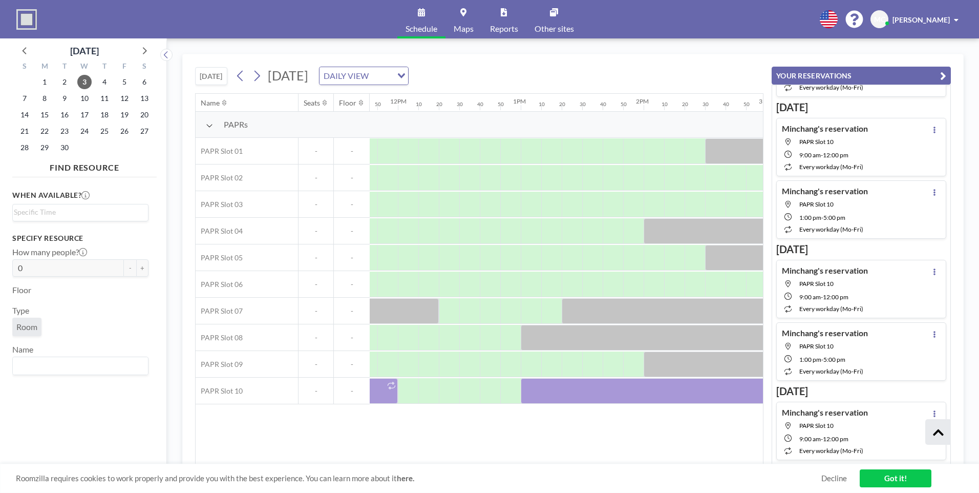
scroll to position [0, 1441]
click at [256, 74] on icon at bounding box center [257, 75] width 10 height 15
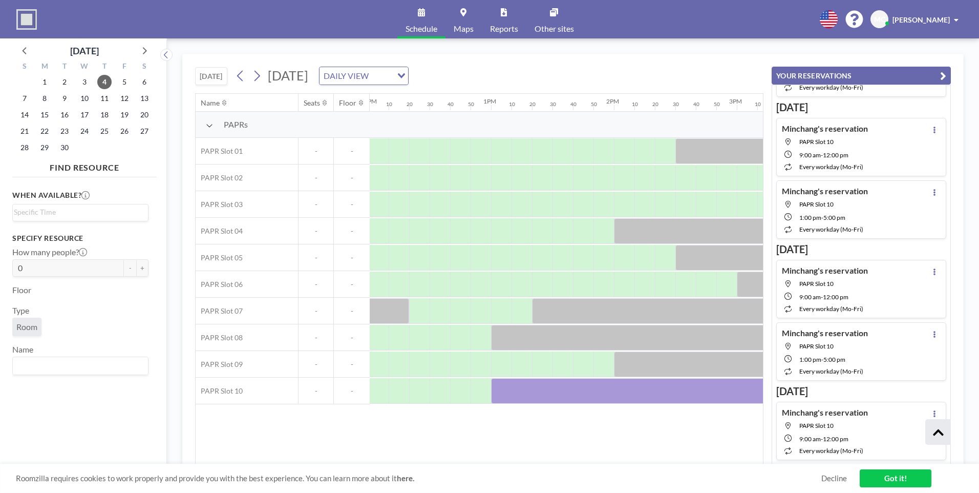
scroll to position [0, 1592]
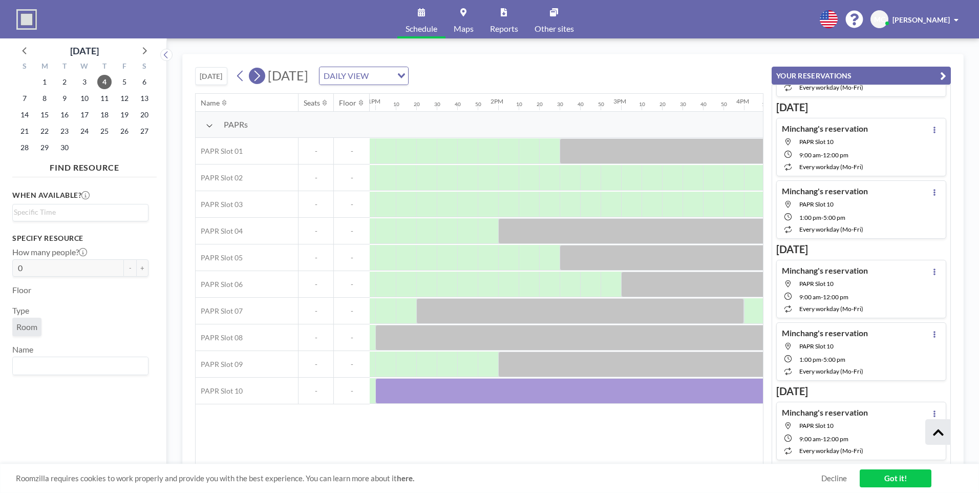
click at [260, 79] on icon at bounding box center [257, 75] width 10 height 15
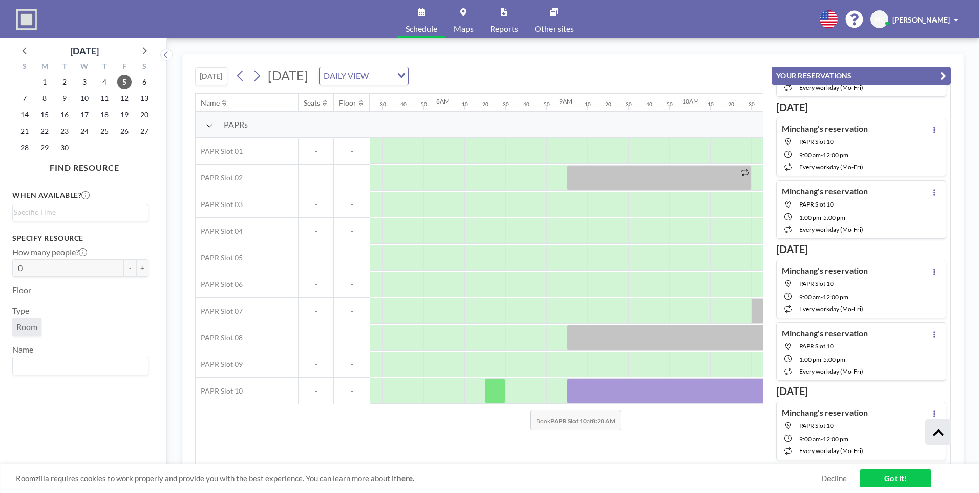
scroll to position [0, 963]
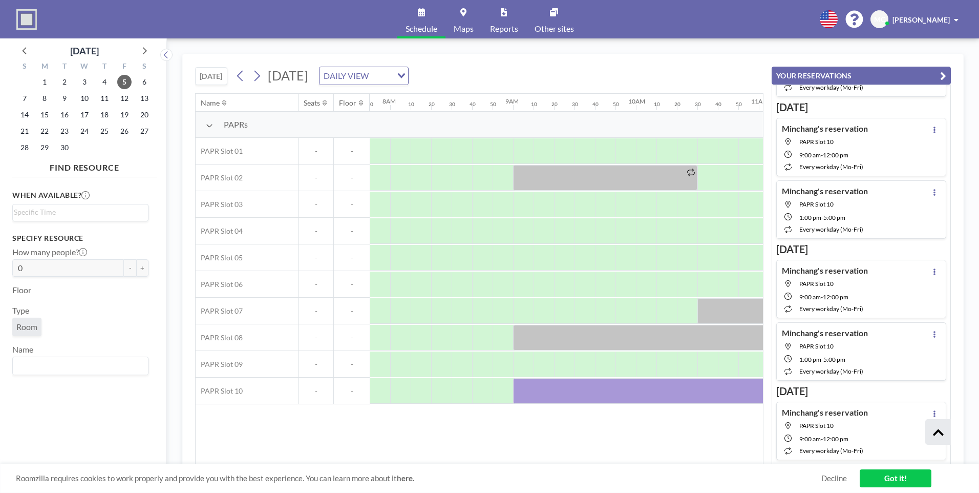
click at [249, 425] on div "Name Seats Floor 12AM 10 20 30 40 50 1AM 10 20 30 40 50 2AM 10 20 30 40 50 3AM …" at bounding box center [479, 279] width 567 height 370
click at [238, 77] on icon at bounding box center [241, 75] width 10 height 15
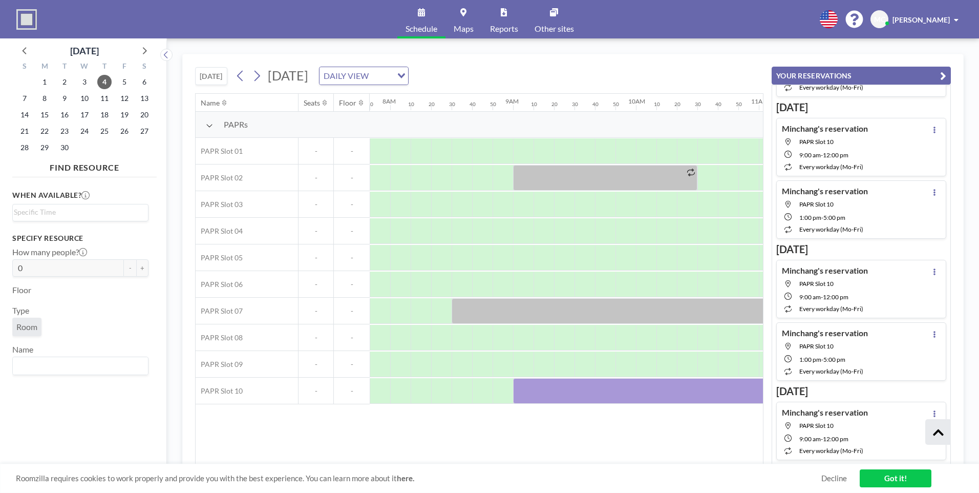
click at [215, 83] on button "[DATE]" at bounding box center [211, 76] width 32 height 18
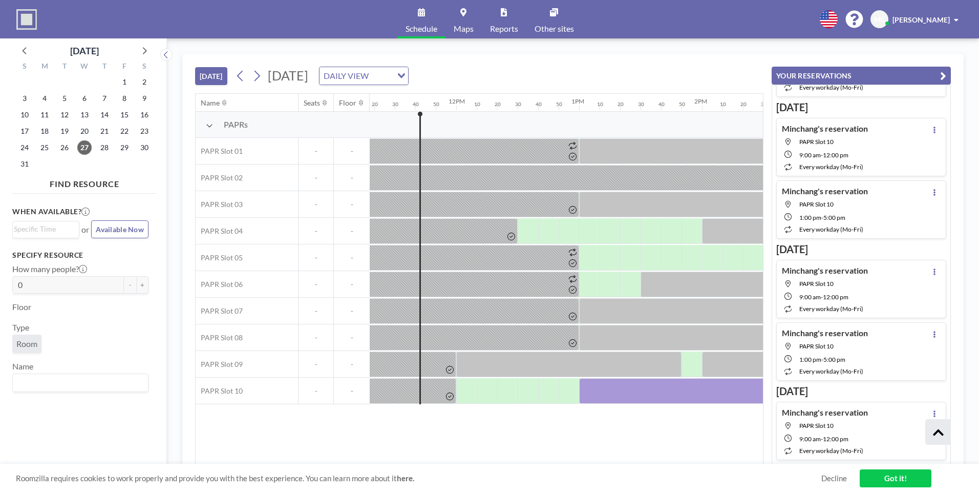
scroll to position [0, 1413]
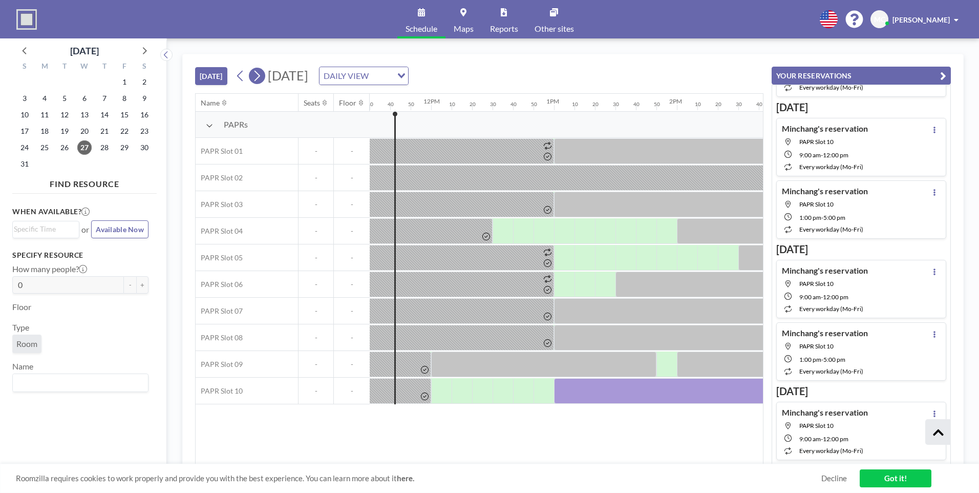
click at [253, 71] on icon at bounding box center [257, 75] width 10 height 15
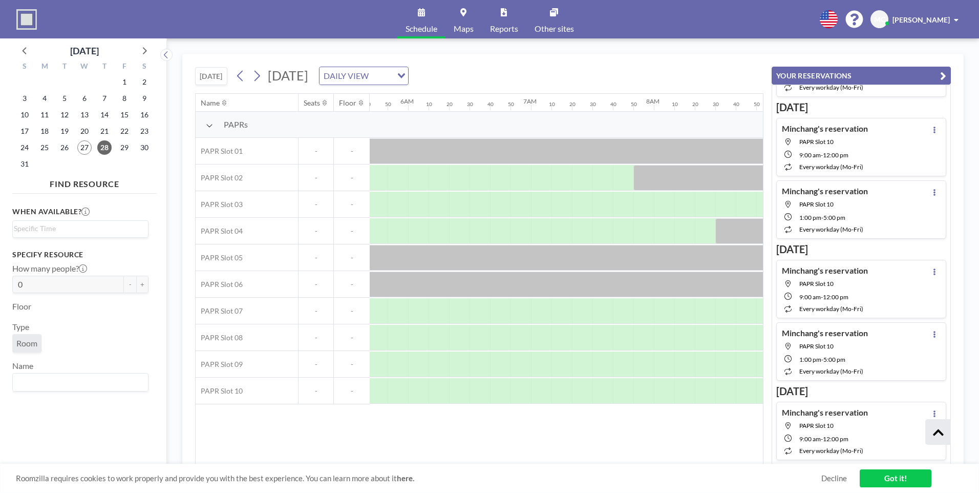
scroll to position [0, 974]
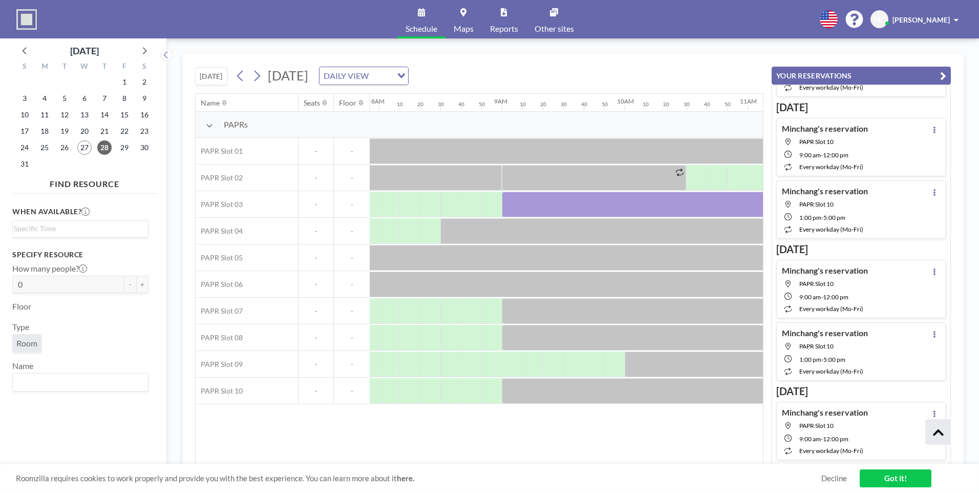
click at [225, 74] on button "[DATE]" at bounding box center [211, 76] width 32 height 18
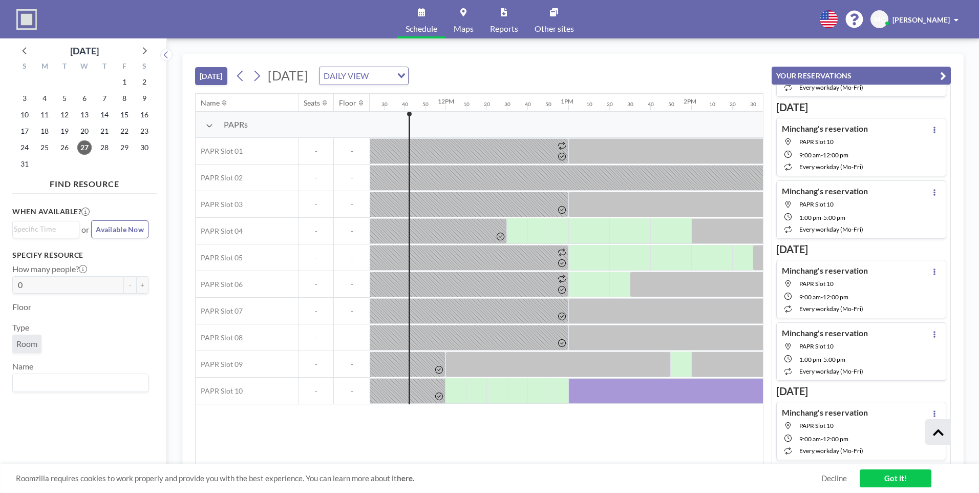
scroll to position [0, 1413]
